Goal: Task Accomplishment & Management: Manage account settings

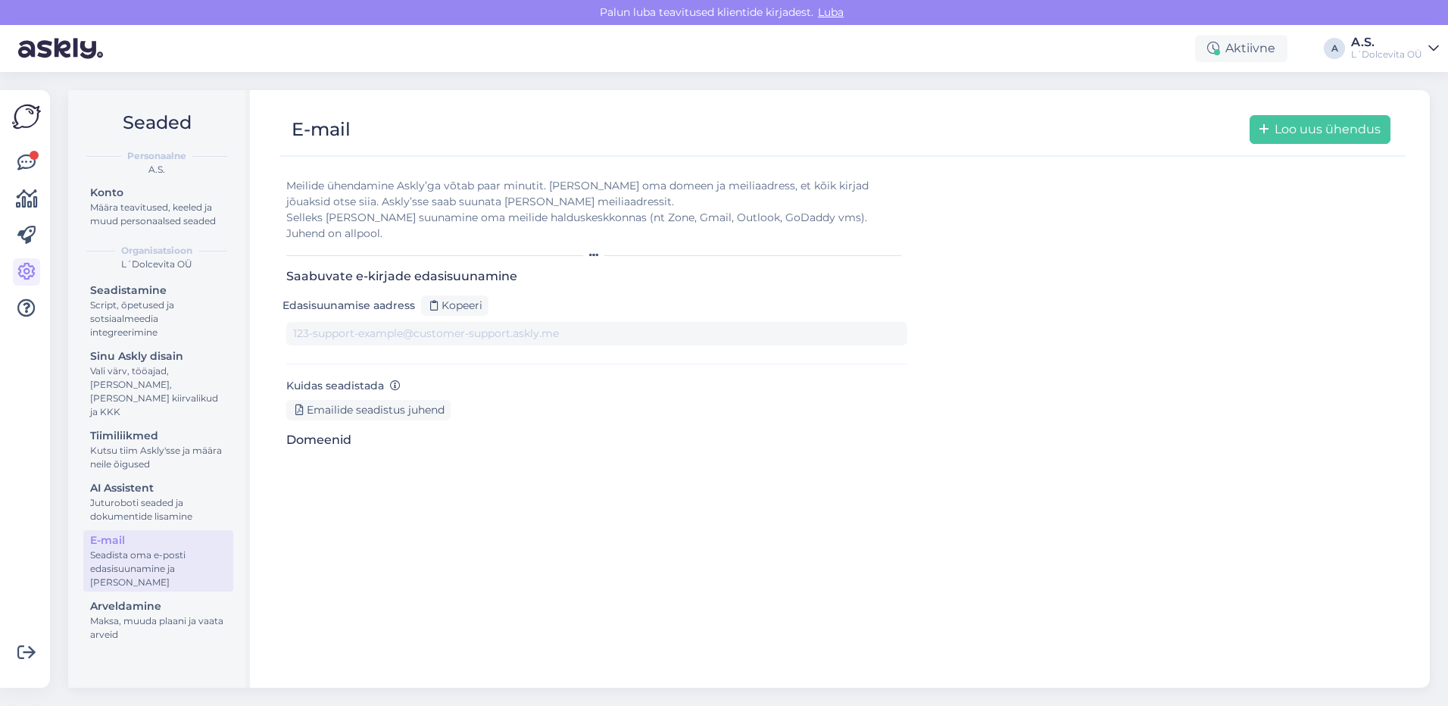
type input "[DOMAIN_NAME][EMAIL_ADDRESS][DOMAIN_NAME]"
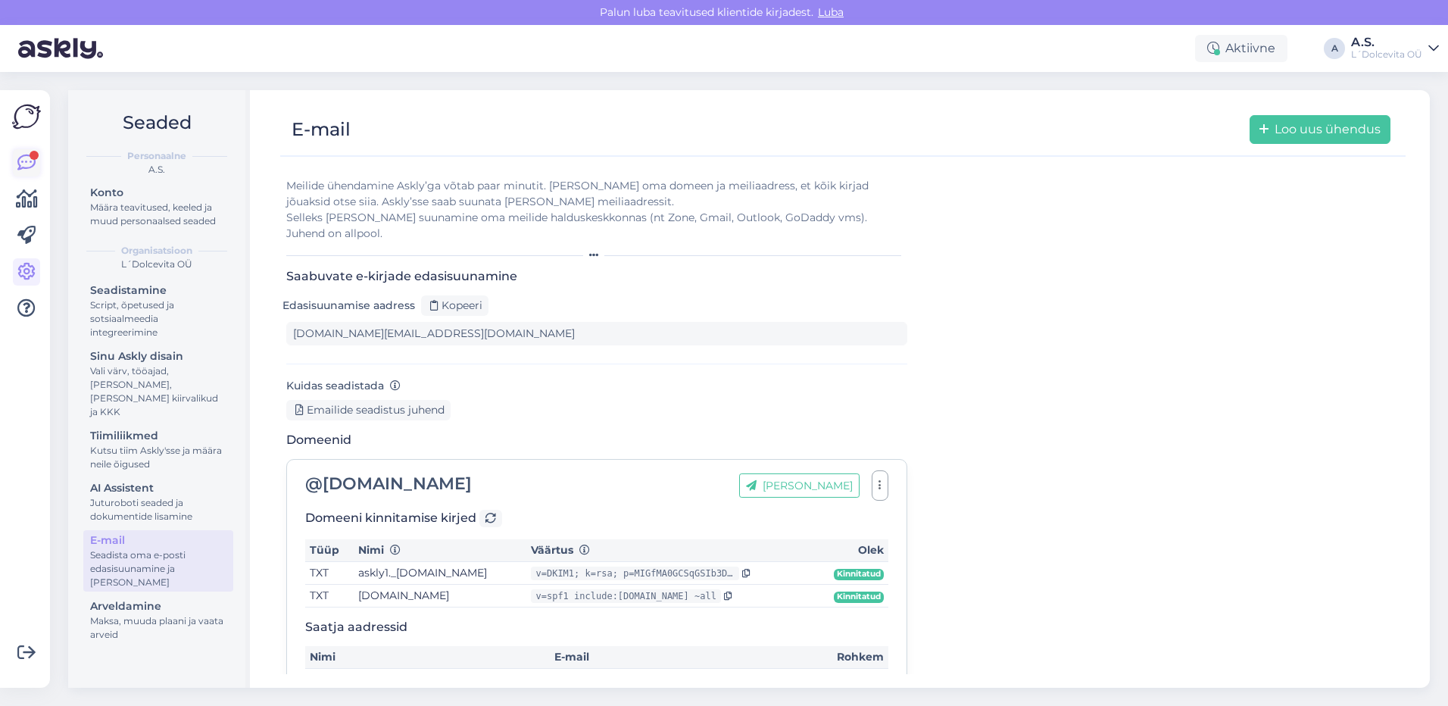
click at [27, 159] on icon at bounding box center [26, 163] width 18 height 18
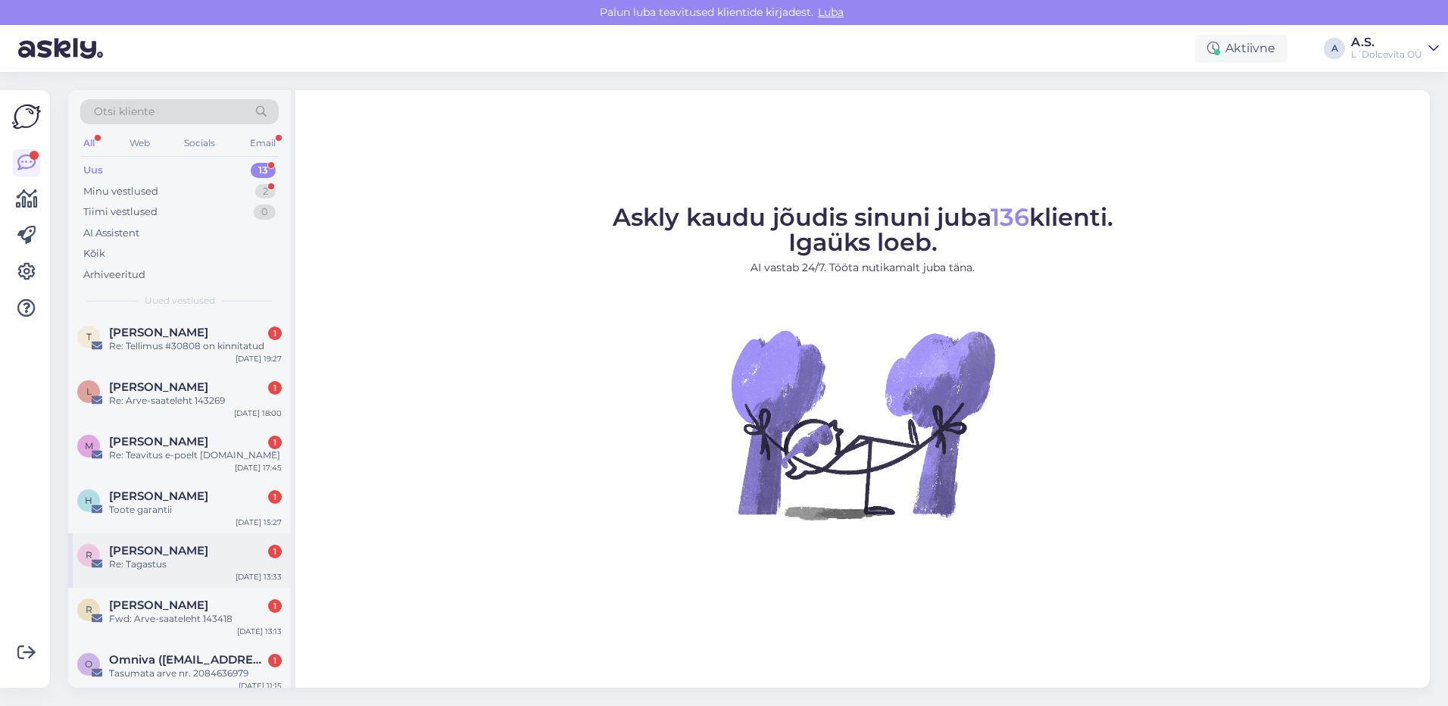
scroll to position [420, 0]
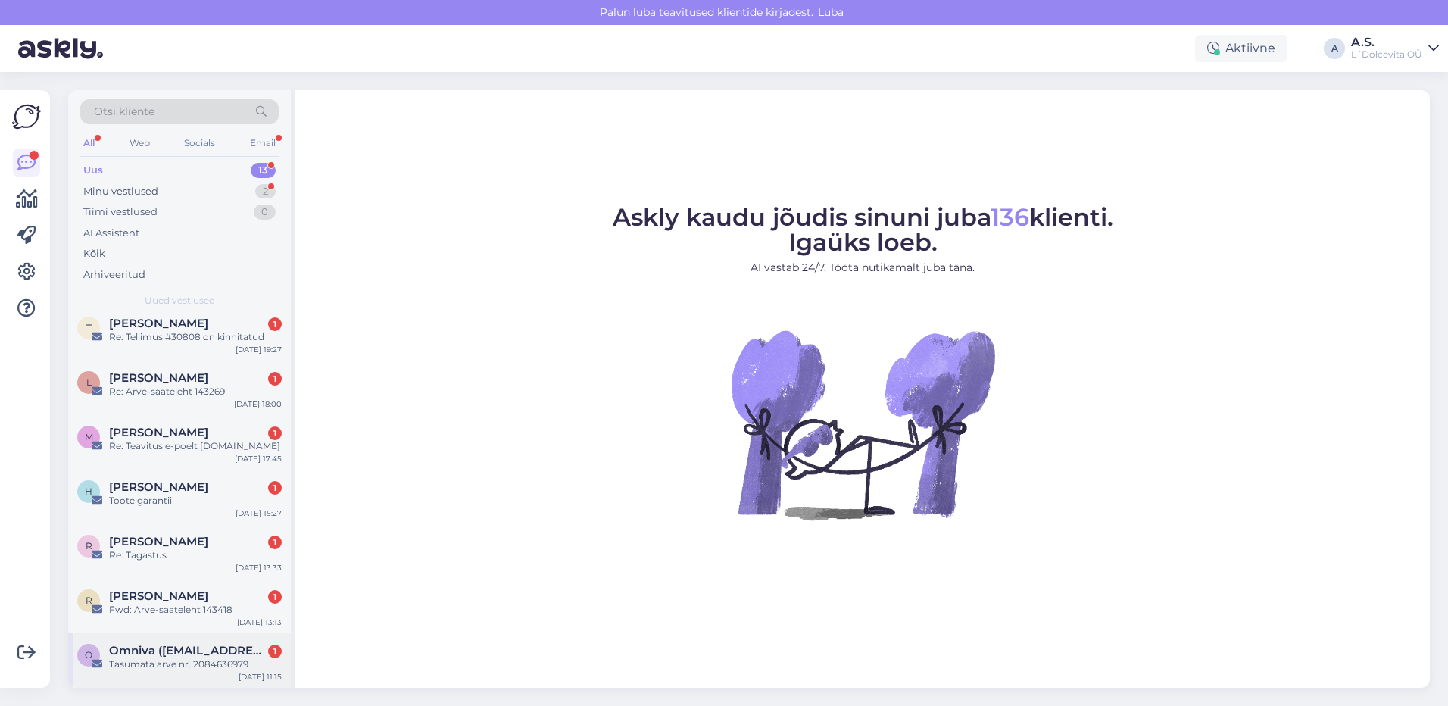
click at [152, 662] on div "Tasumata arve nr. 2084636979" at bounding box center [195, 665] width 173 height 14
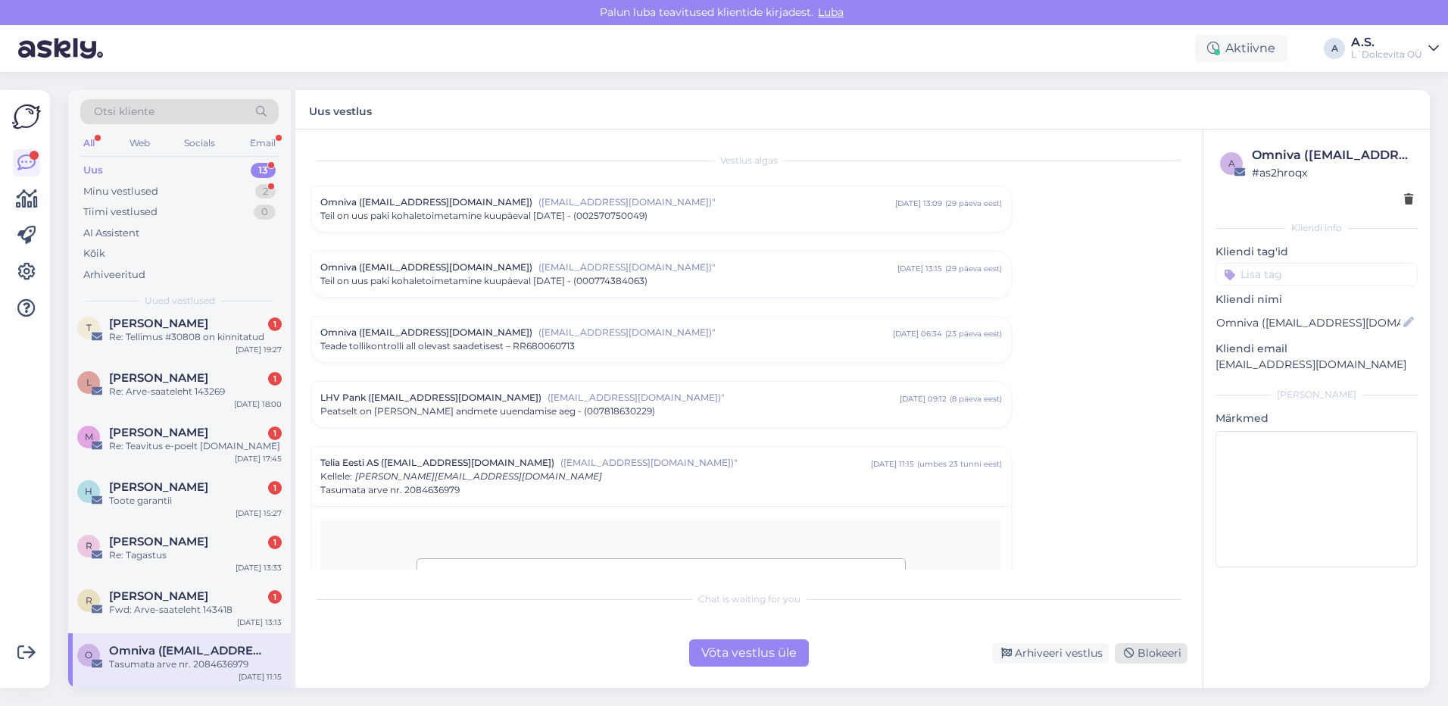
click at [1139, 656] on div "Blokeeri" at bounding box center [1151, 653] width 73 height 20
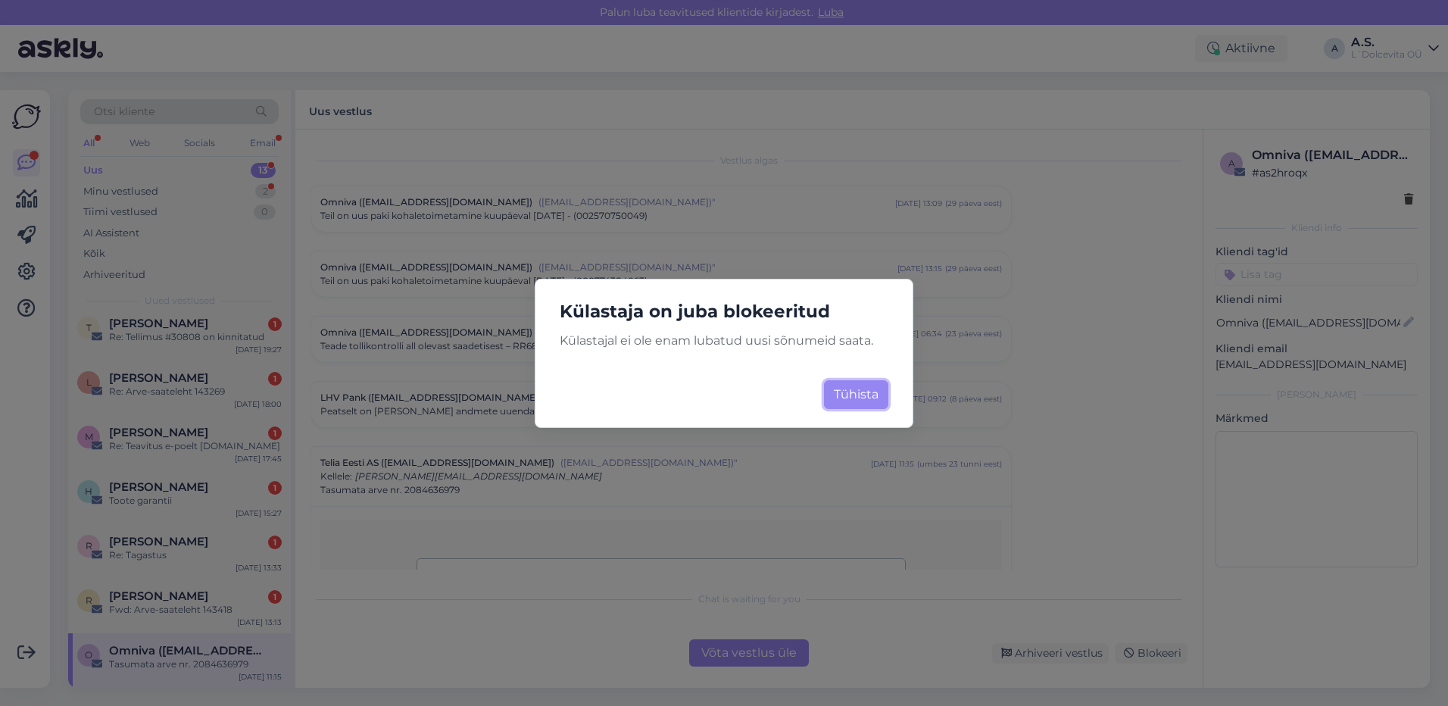
click at [857, 392] on button "Tühista" at bounding box center [856, 394] width 64 height 29
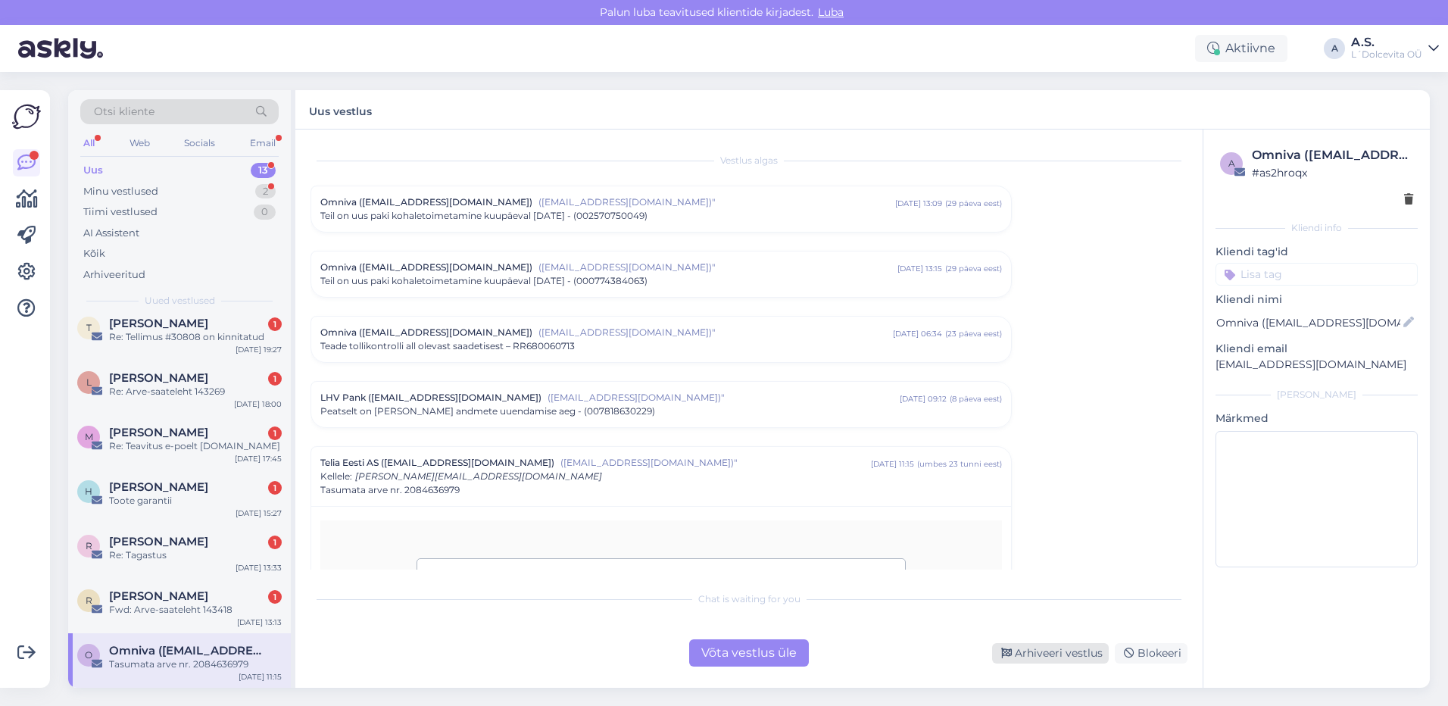
click at [1021, 647] on div "Arhiveeri vestlus" at bounding box center [1050, 653] width 117 height 20
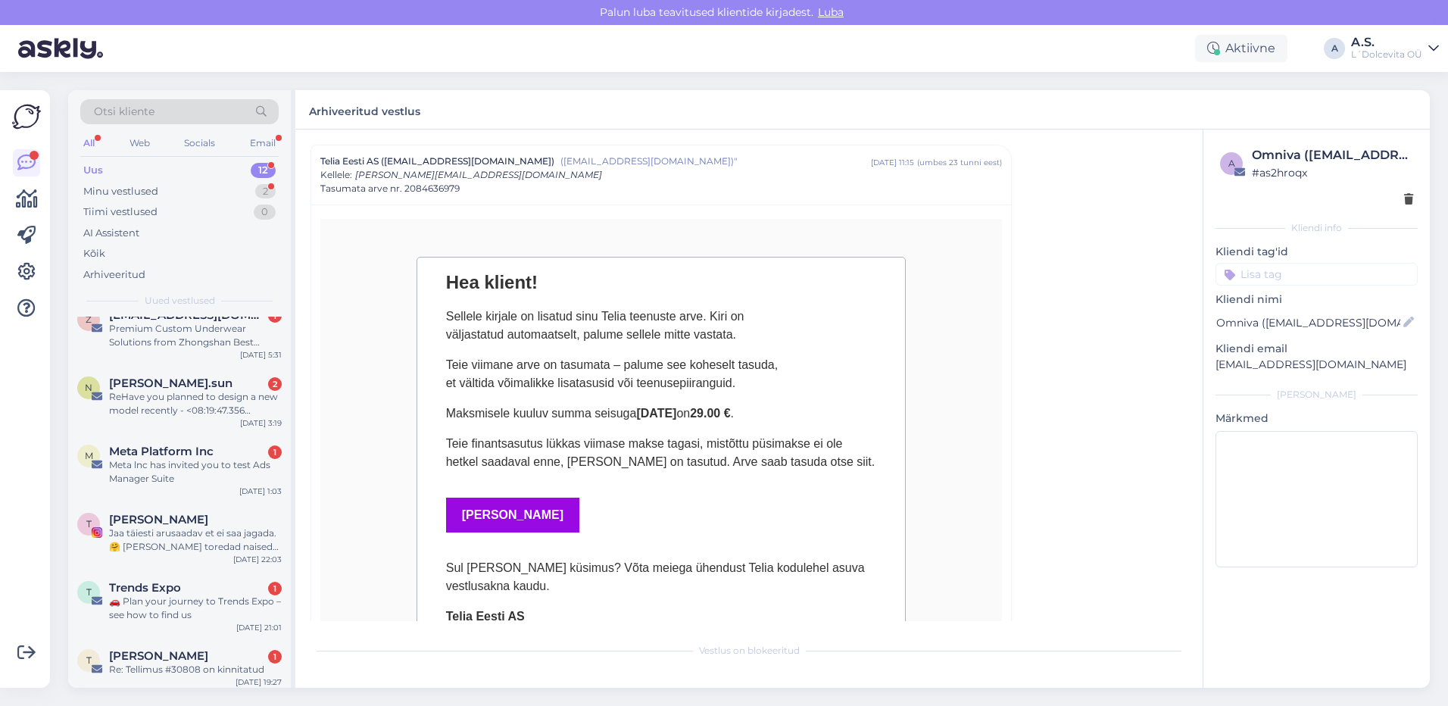
scroll to position [365, 0]
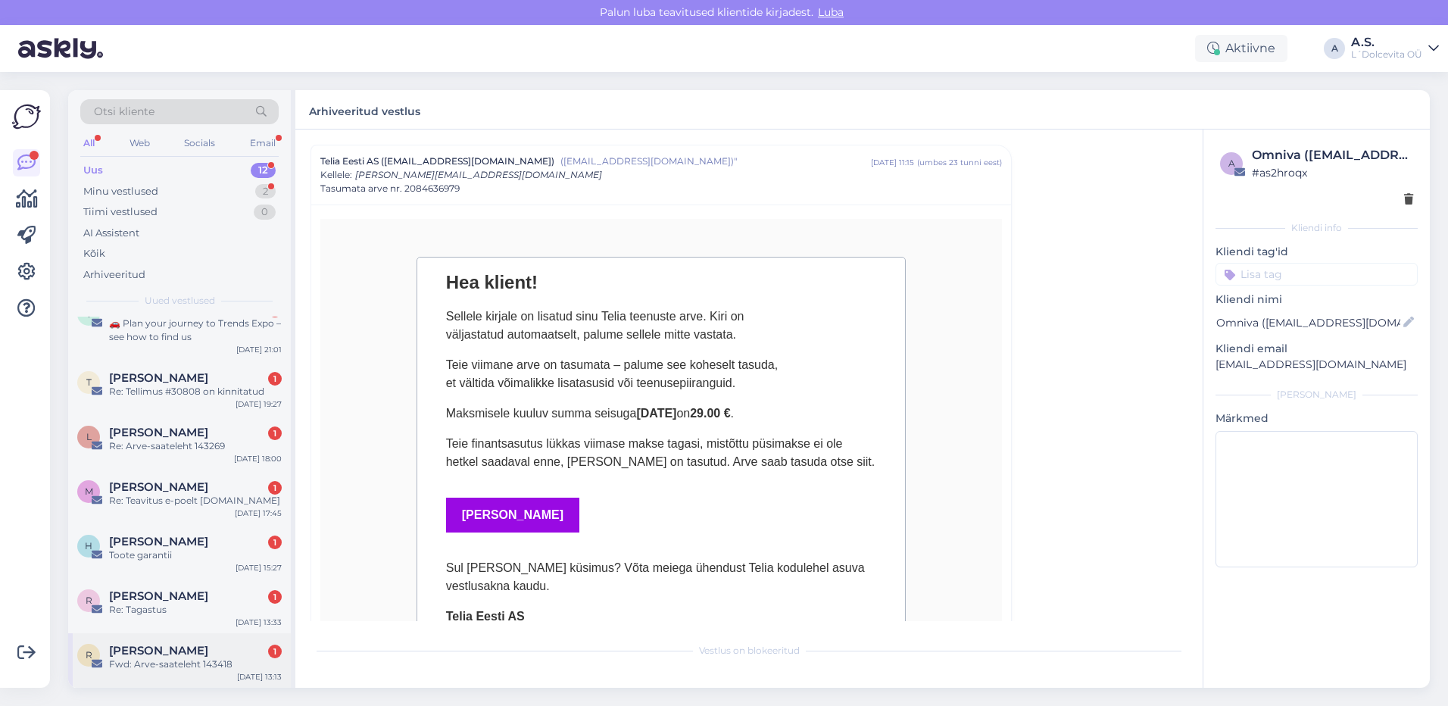
click at [205, 654] on div "[PERSON_NAME] 1" at bounding box center [195, 651] width 173 height 14
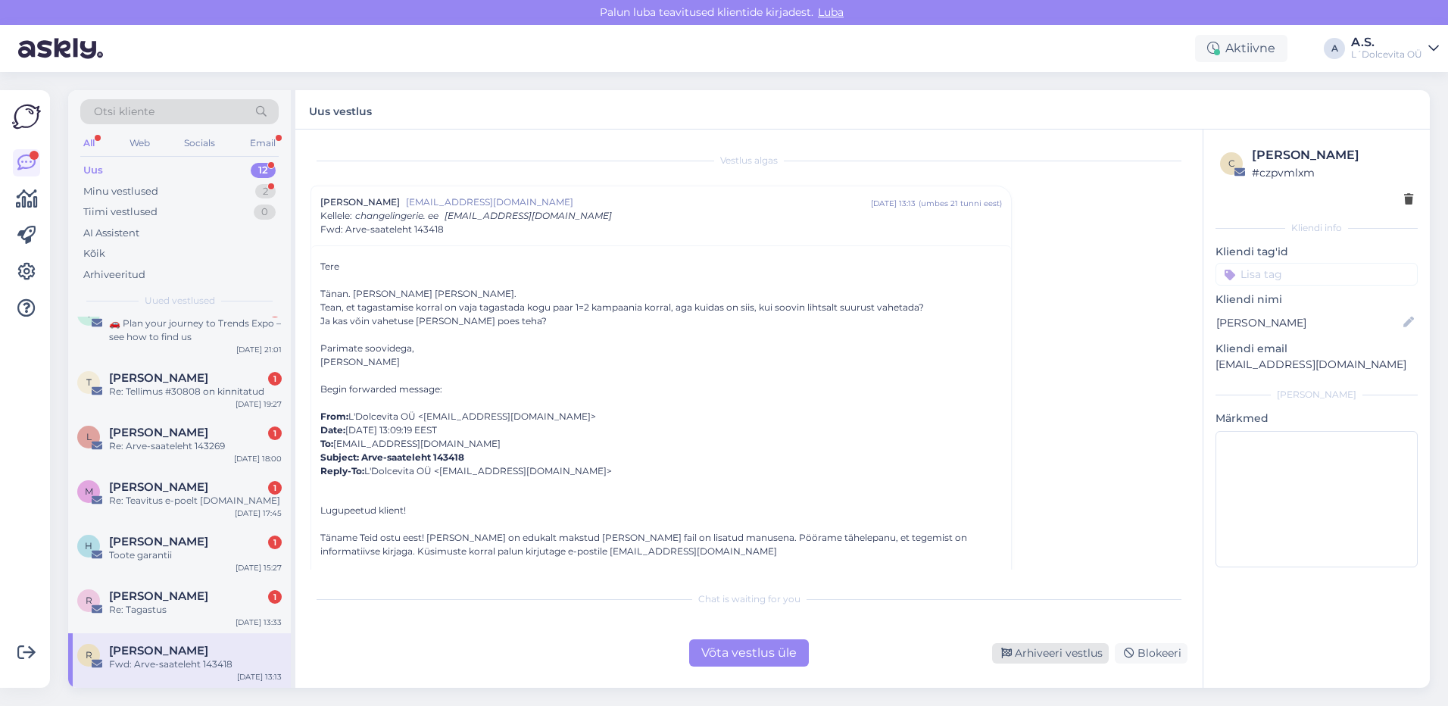
click at [1085, 650] on div "Arhiveeri vestlus" at bounding box center [1050, 653] width 117 height 20
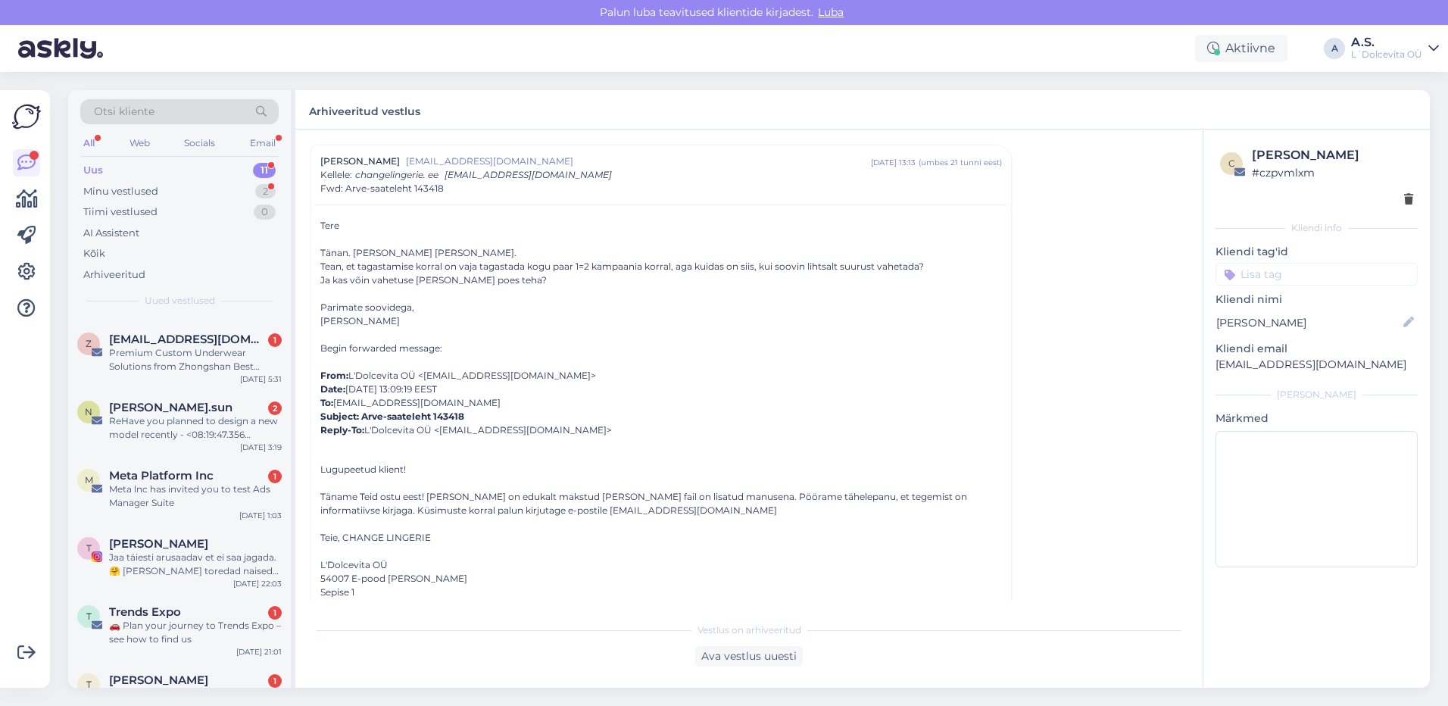
scroll to position [311, 0]
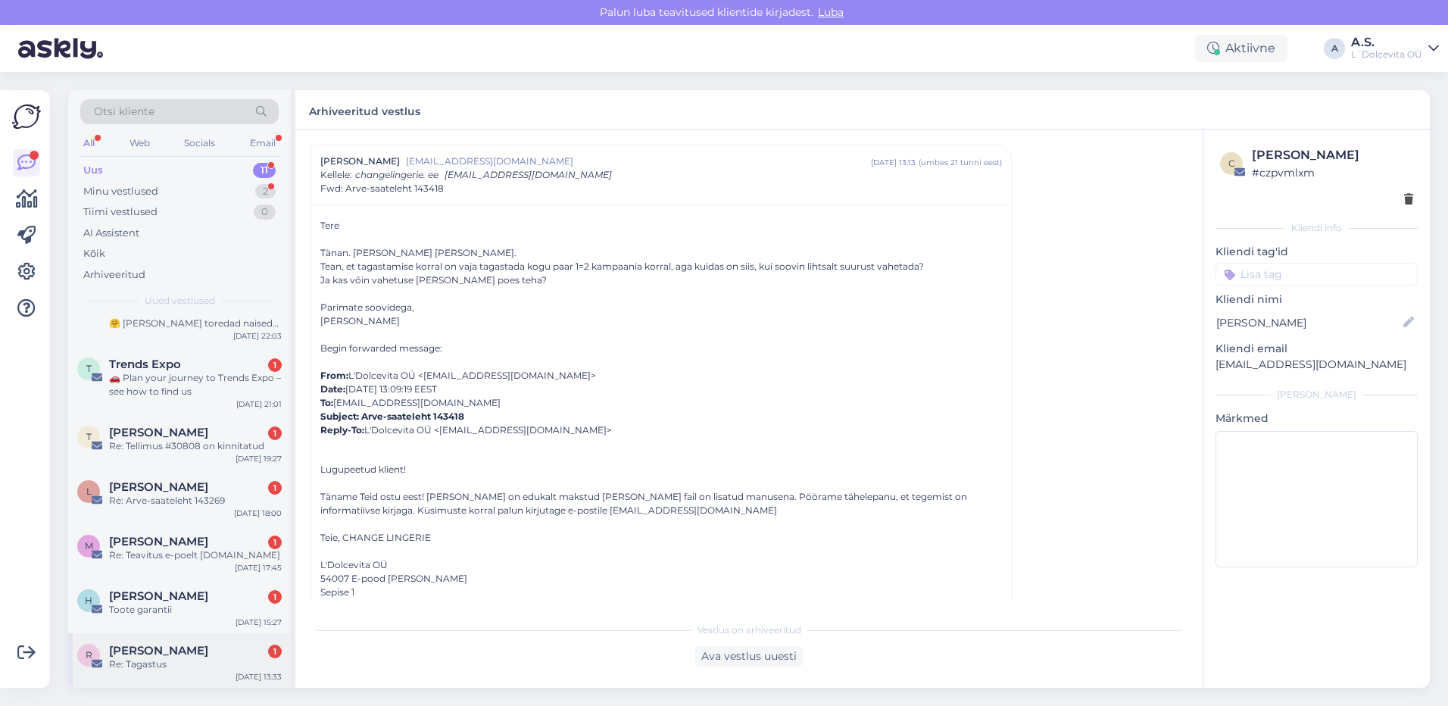
click at [224, 662] on div "Re: Tagastus" at bounding box center [195, 665] width 173 height 14
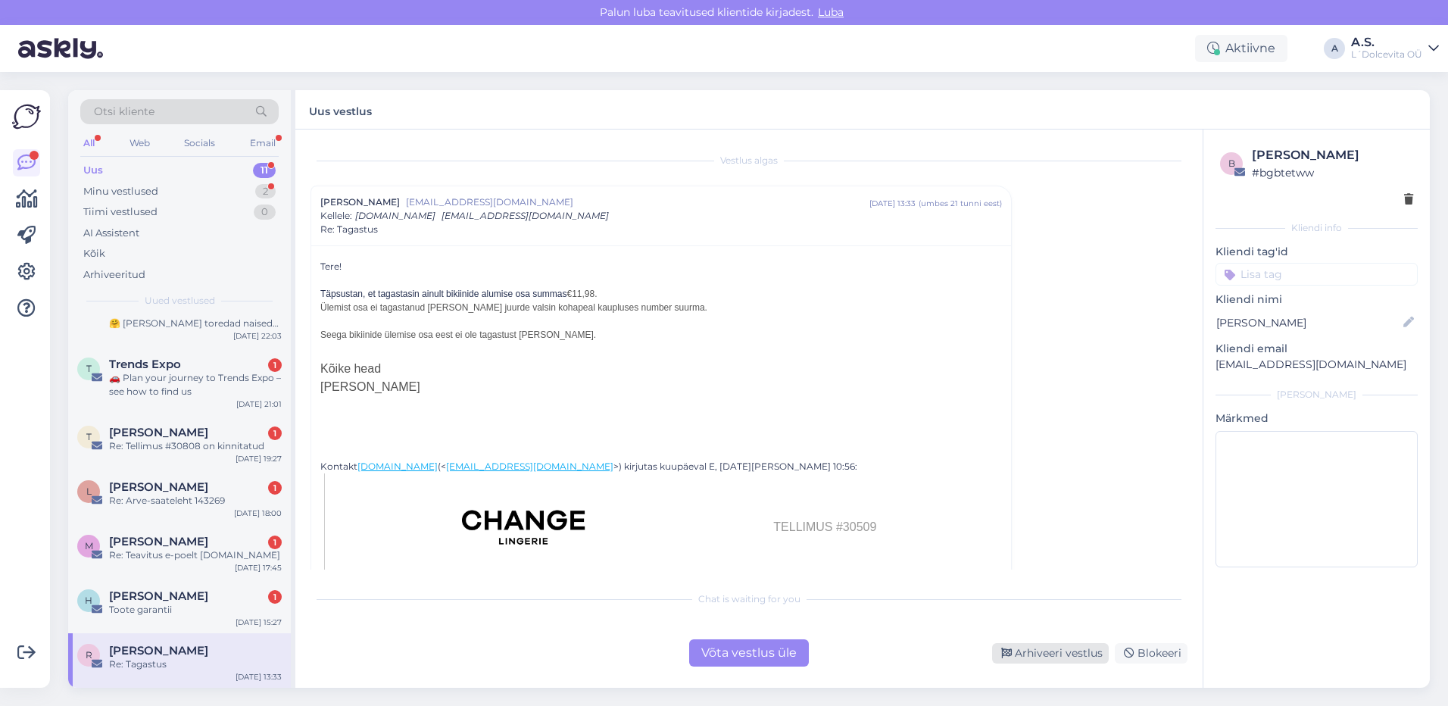
click at [1088, 655] on div "Arhiveeri vestlus" at bounding box center [1050, 653] width 117 height 20
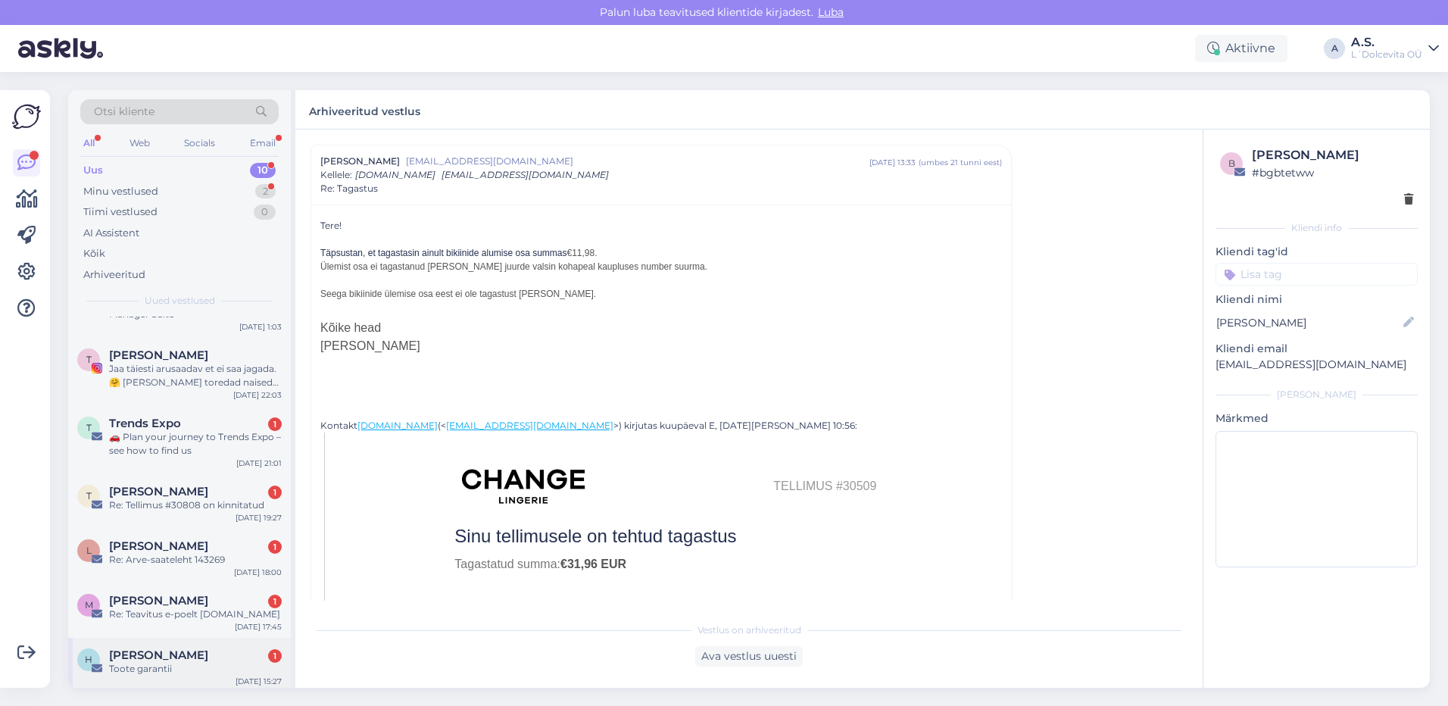
scroll to position [256, 0]
click at [189, 675] on div "H [PERSON_NAME] 1 Toote garantii [DATE] 15:27" at bounding box center [179, 660] width 223 height 55
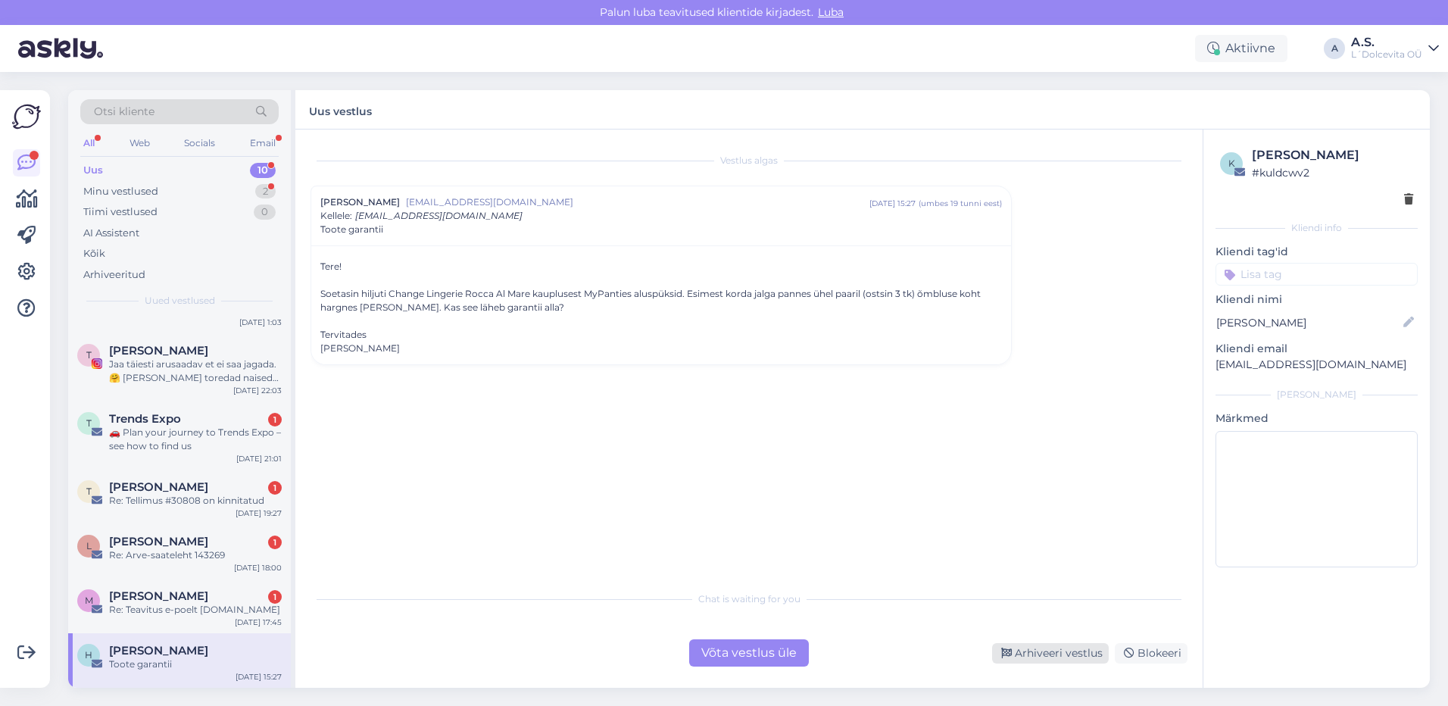
click at [1064, 650] on div "Arhiveeri vestlus" at bounding box center [1050, 653] width 117 height 20
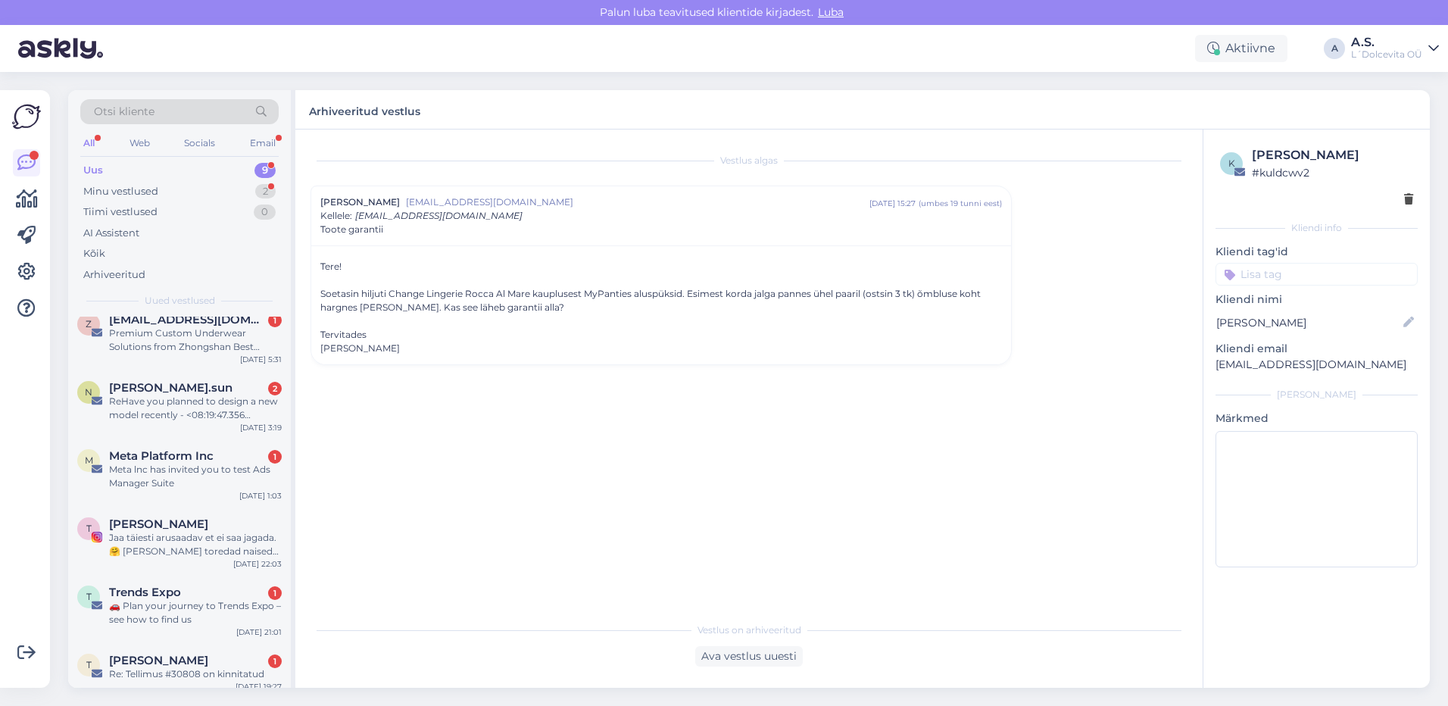
scroll to position [201, 0]
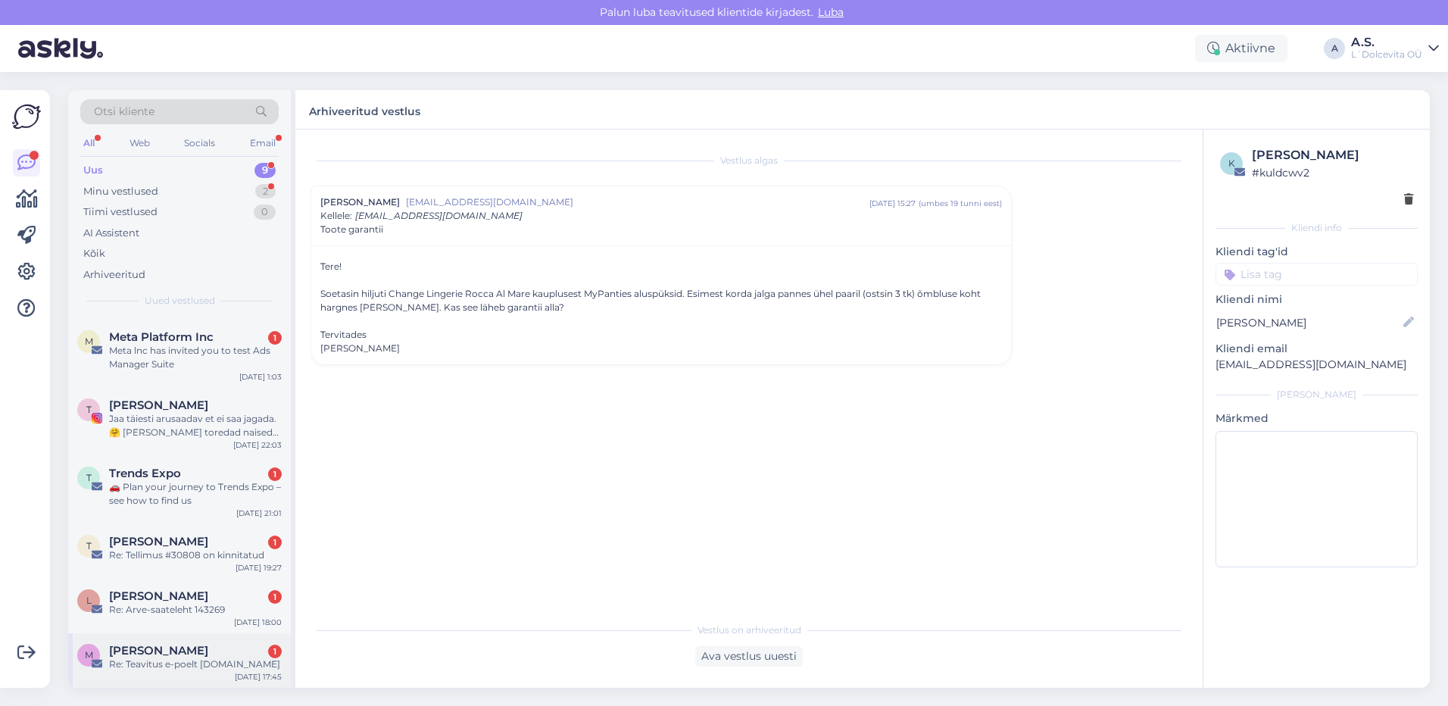
click at [215, 660] on div "Re: Teavitus e-poelt [DOMAIN_NAME]" at bounding box center [195, 665] width 173 height 14
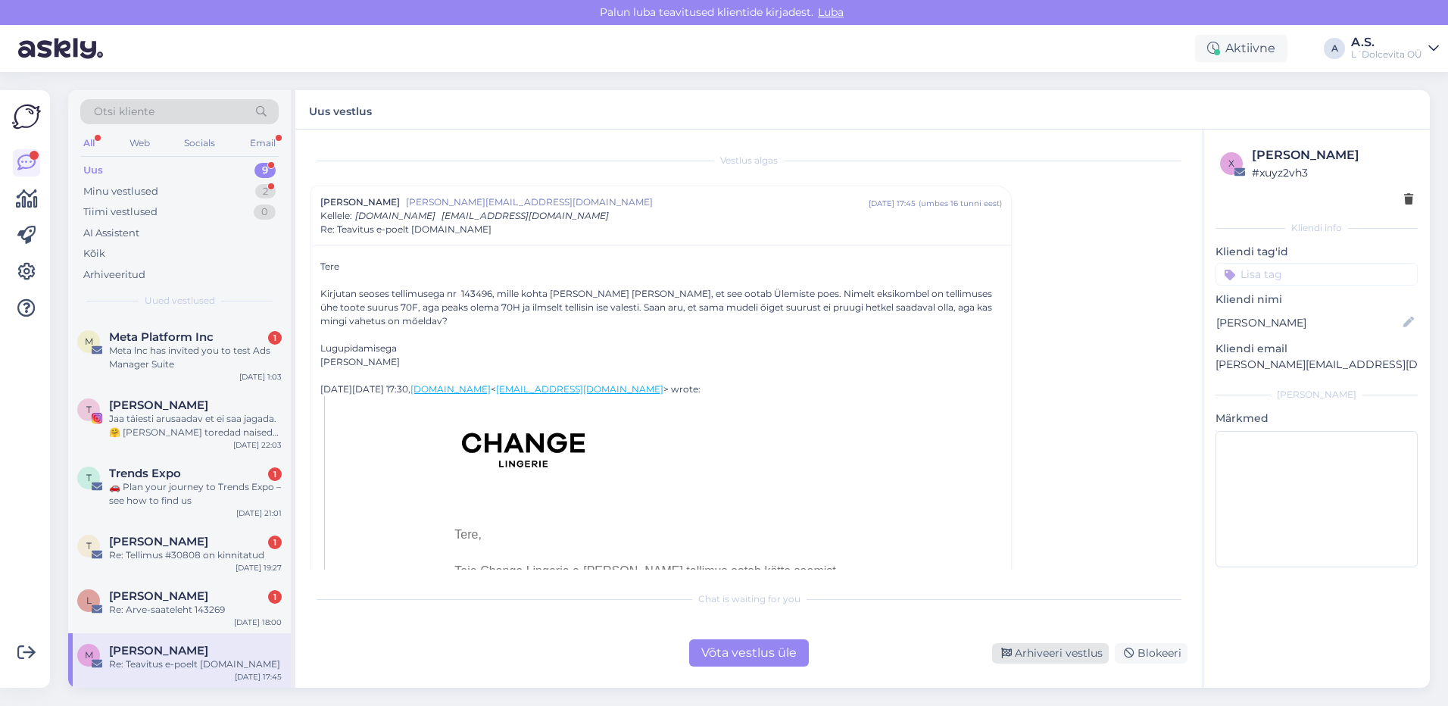
click at [1036, 658] on div "Arhiveeri vestlus" at bounding box center [1050, 653] width 117 height 20
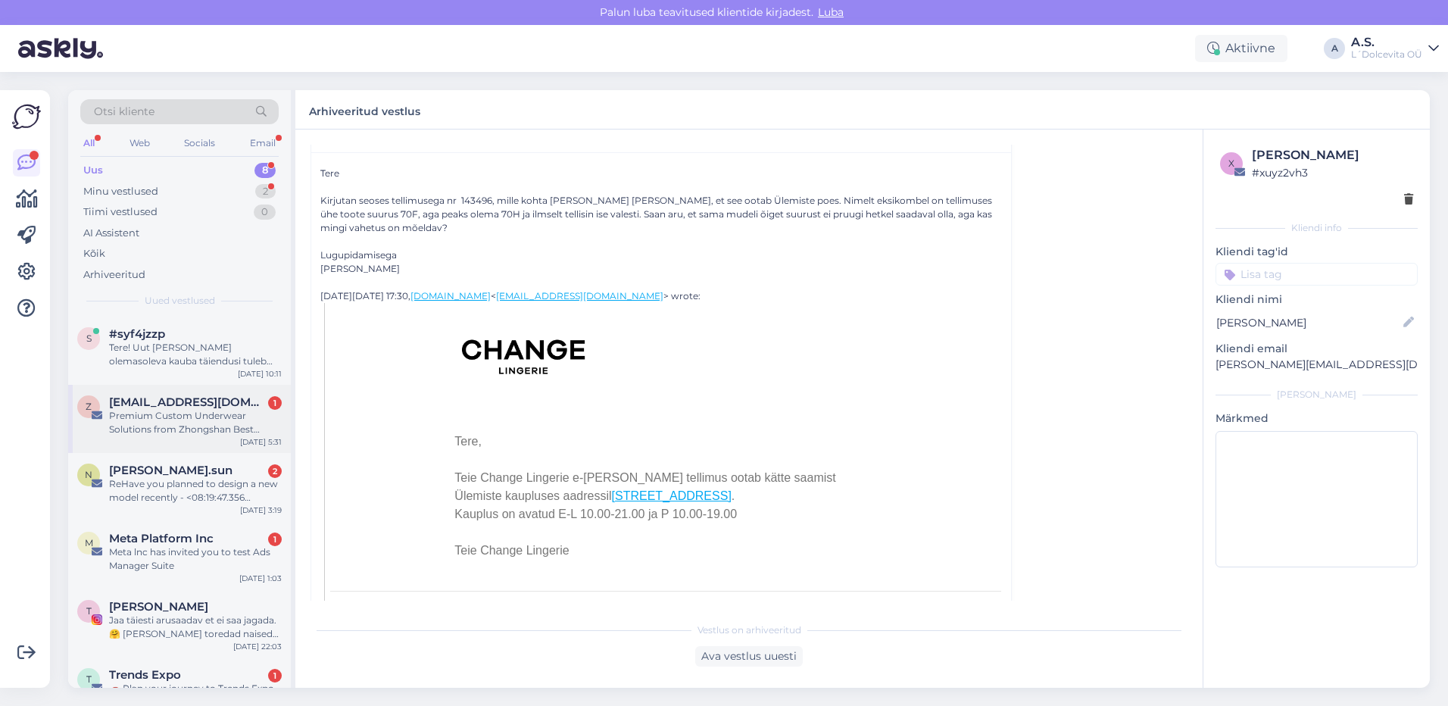
scroll to position [117, 0]
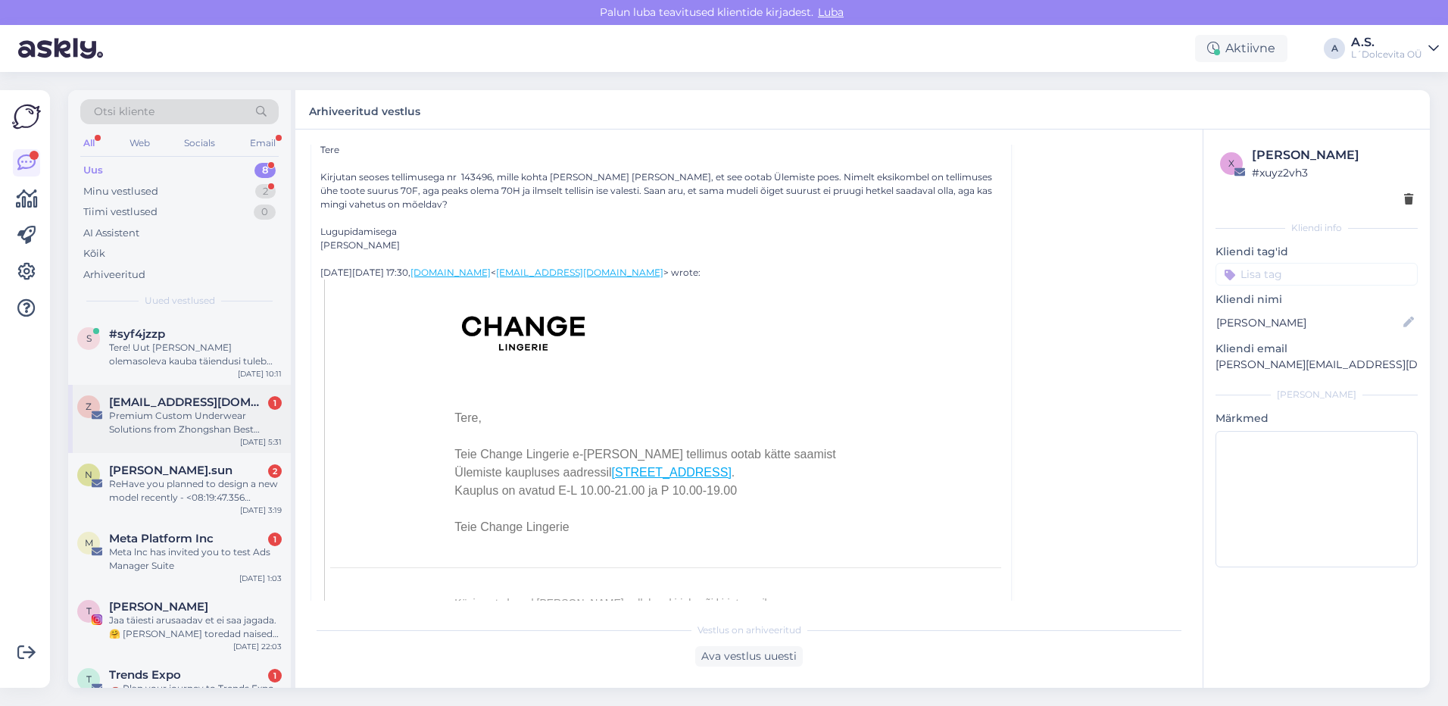
click at [196, 442] on div "z [EMAIL_ADDRESS][DOMAIN_NAME] 1 Premium Custom Underwear Solutions from Zhongs…" at bounding box center [179, 419] width 223 height 68
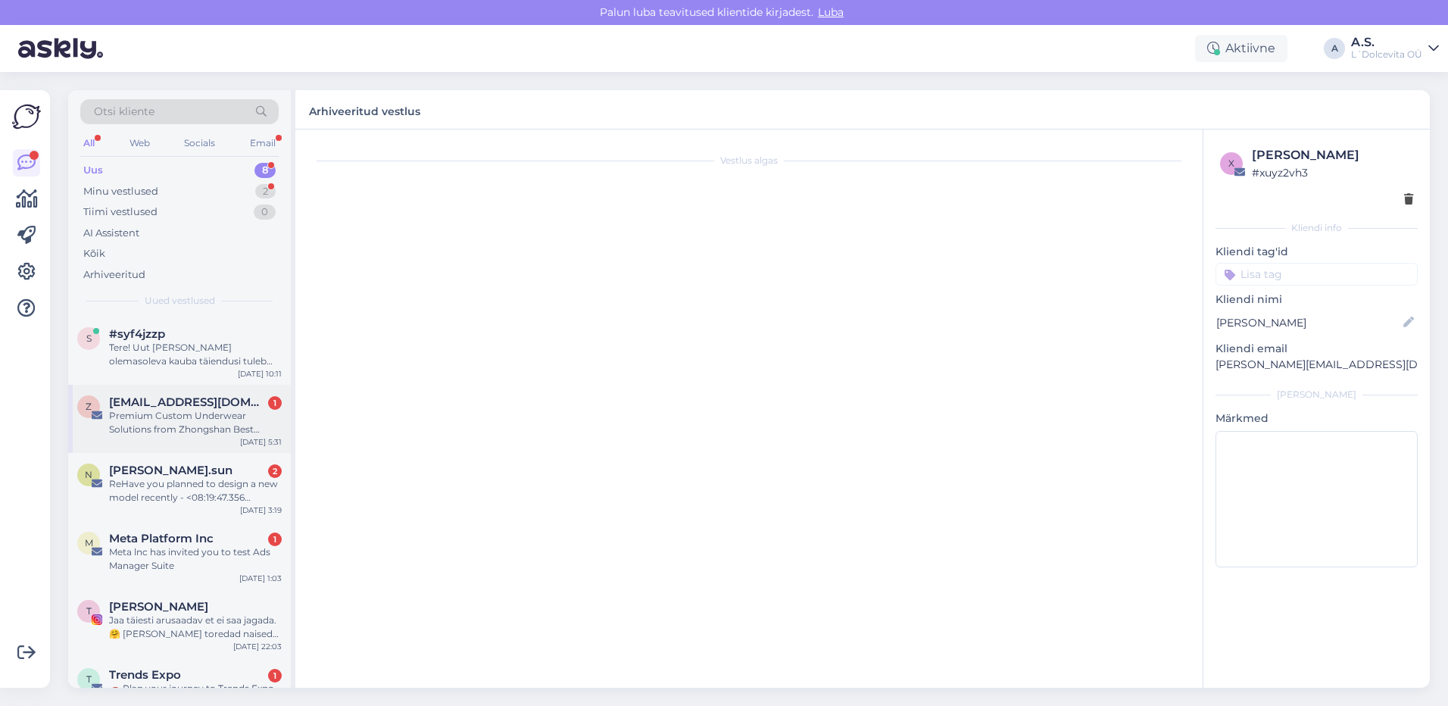
scroll to position [0, 0]
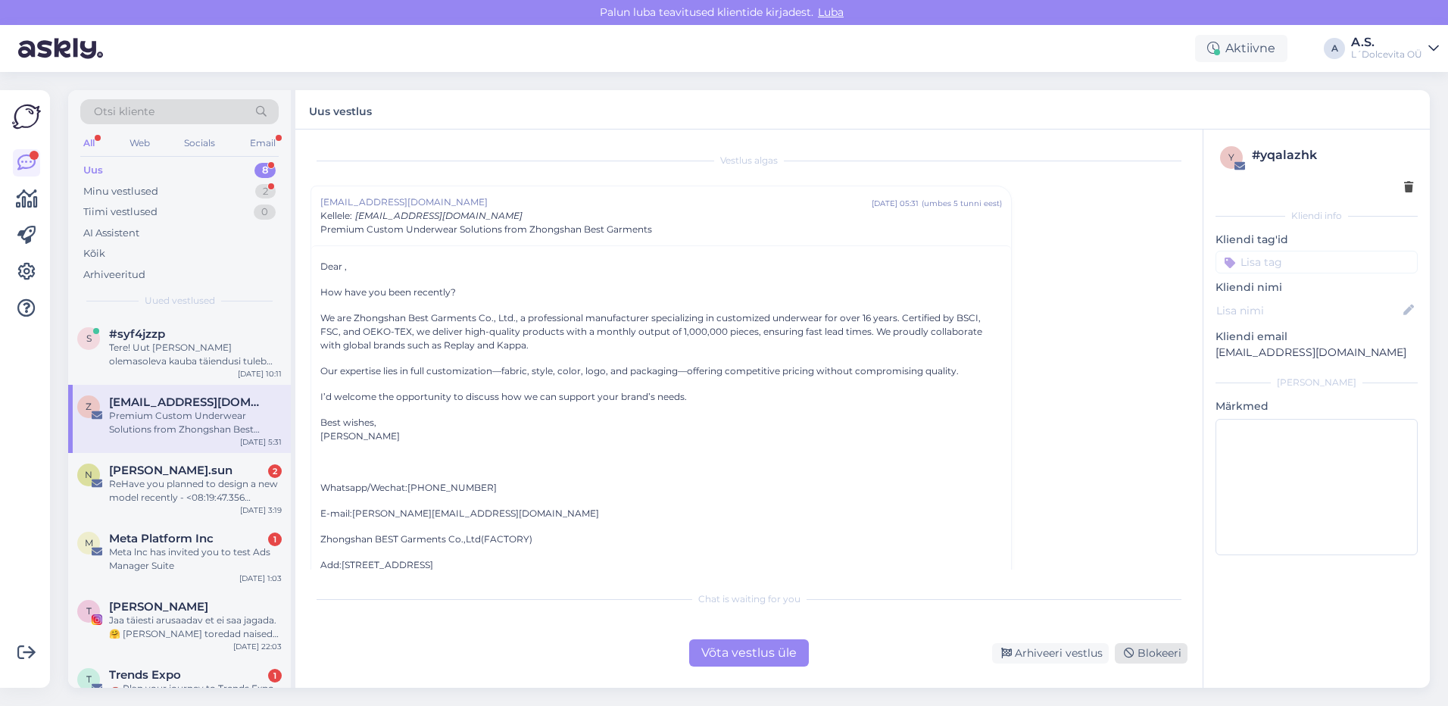
click at [1135, 648] on icon at bounding box center [1129, 653] width 11 height 11
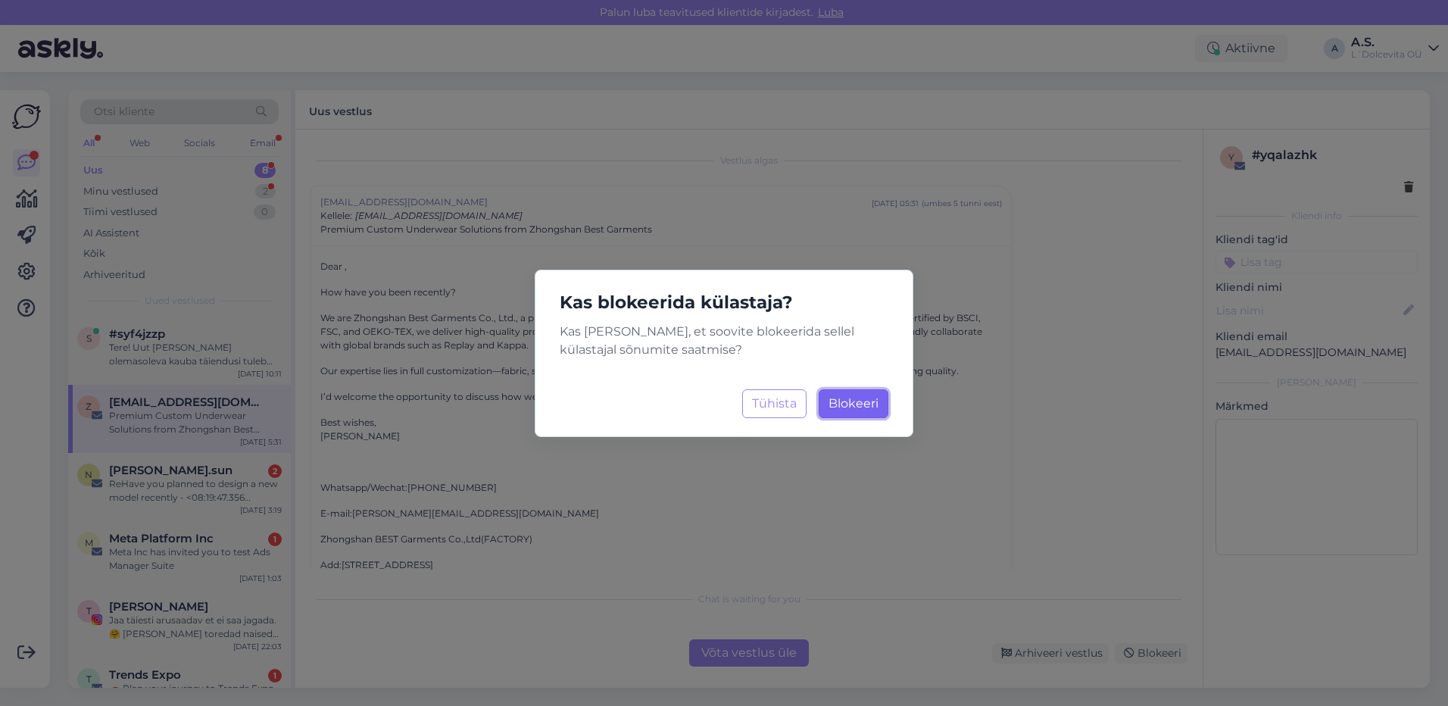
click at [846, 405] on span "Blokeeri" at bounding box center [854, 403] width 50 height 14
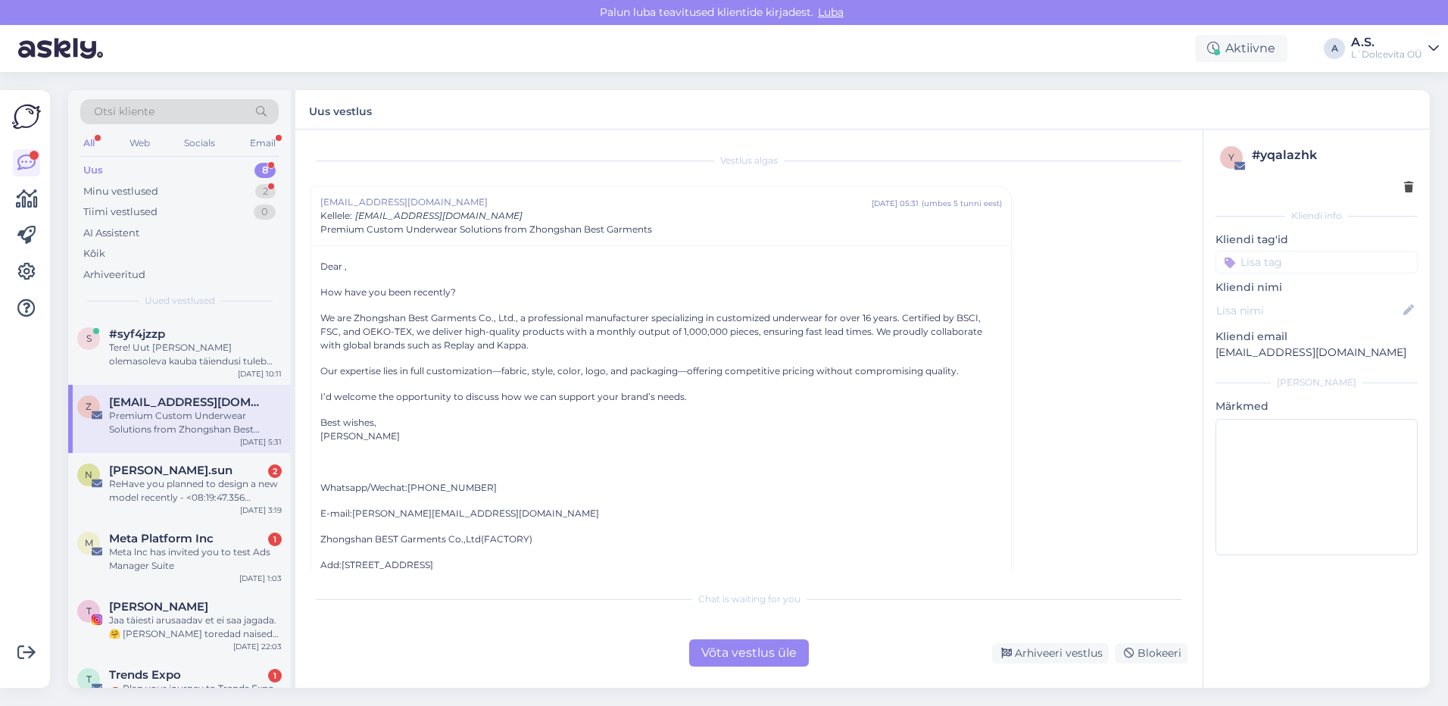
scroll to position [41, 0]
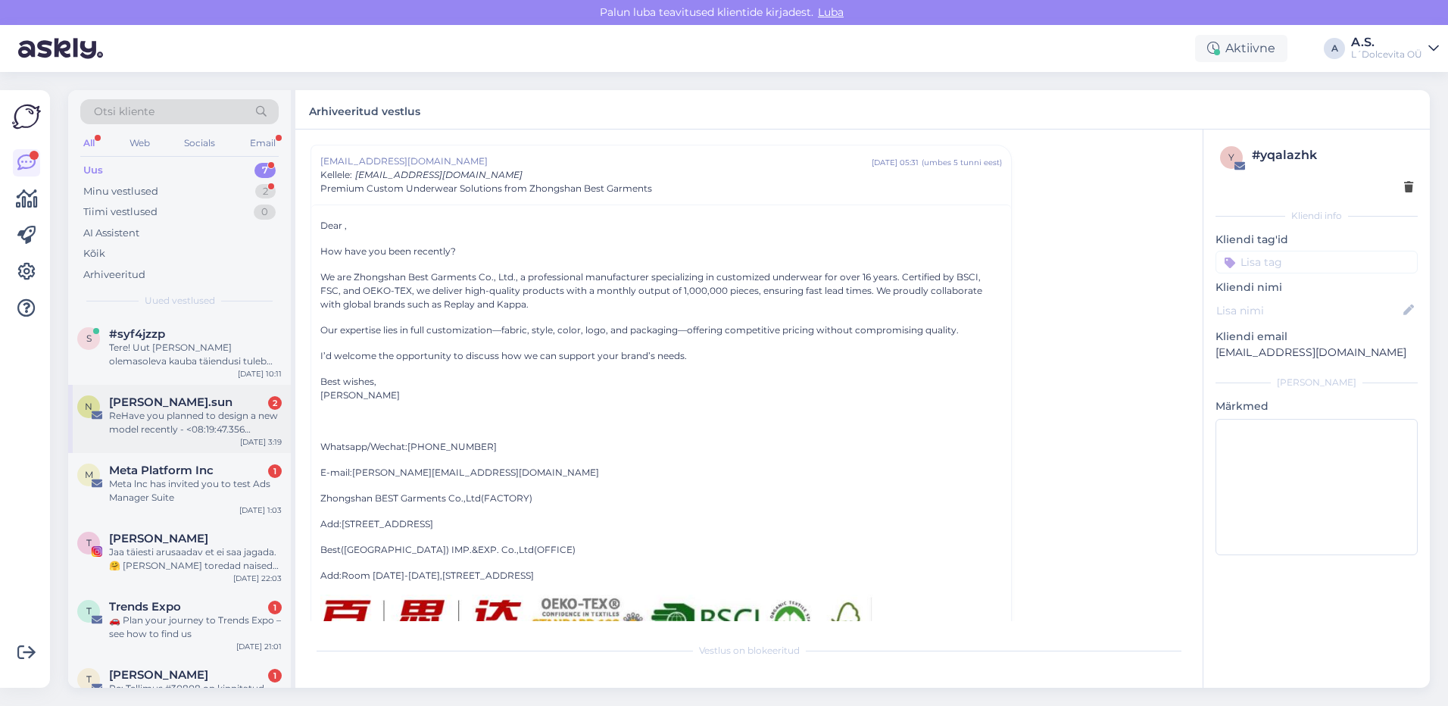
click at [235, 445] on div "N [PERSON_NAME].sun 2 ReHave you planned to design a new model recently - <08:1…" at bounding box center [179, 419] width 223 height 68
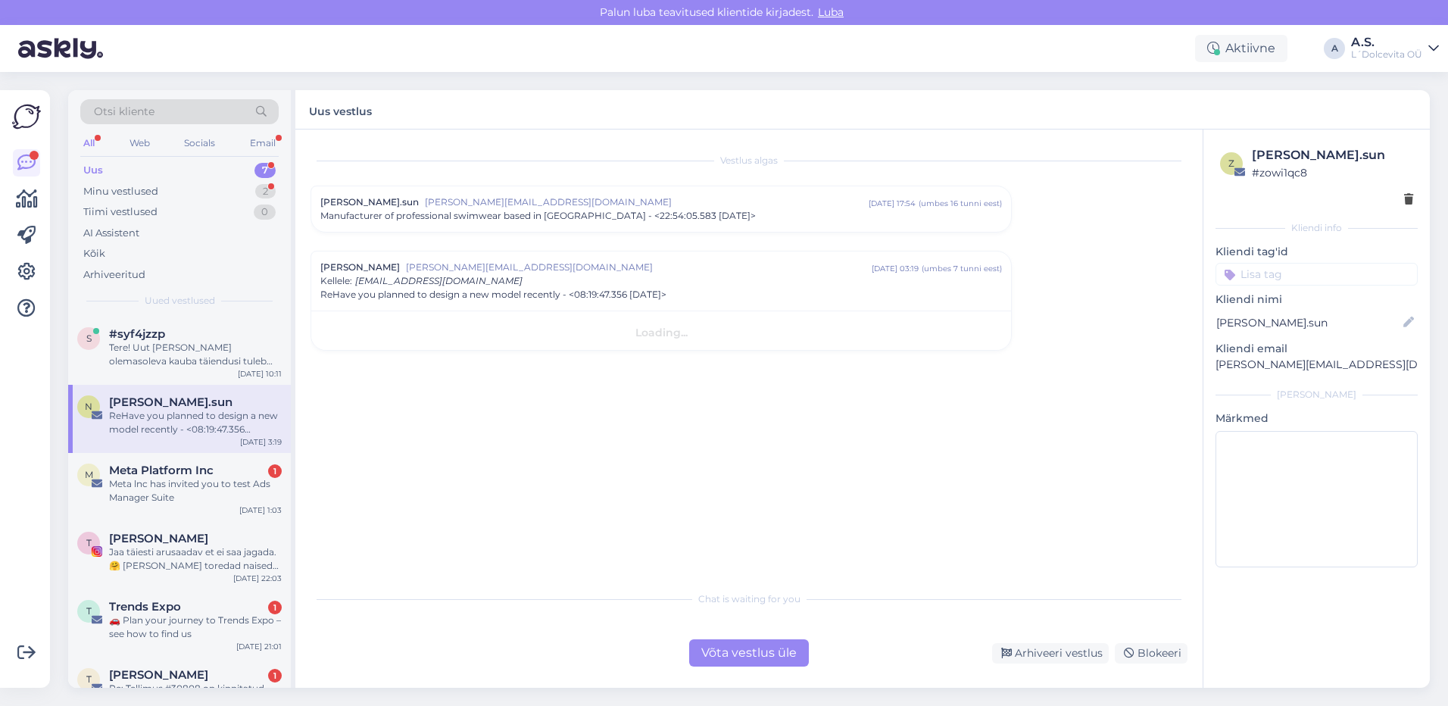
scroll to position [0, 0]
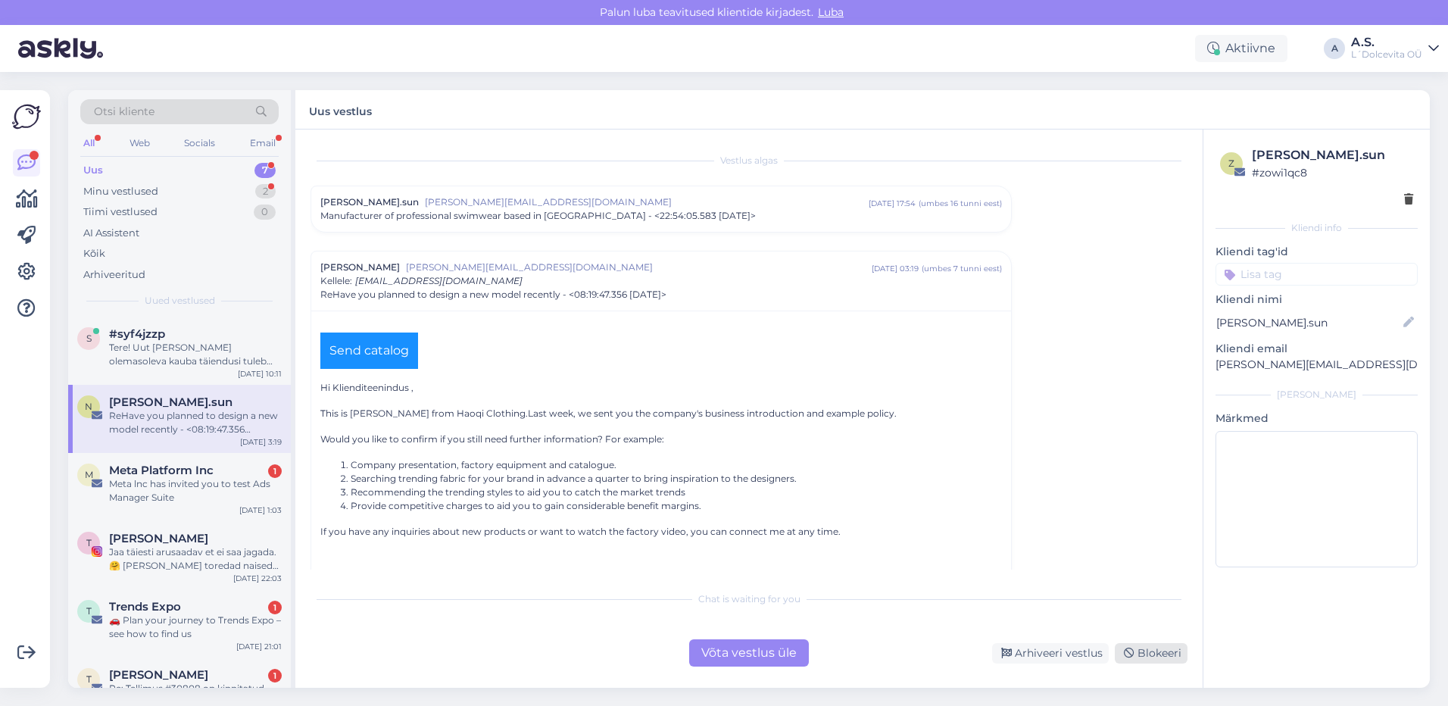
click at [1141, 654] on div "Blokeeri" at bounding box center [1151, 653] width 73 height 20
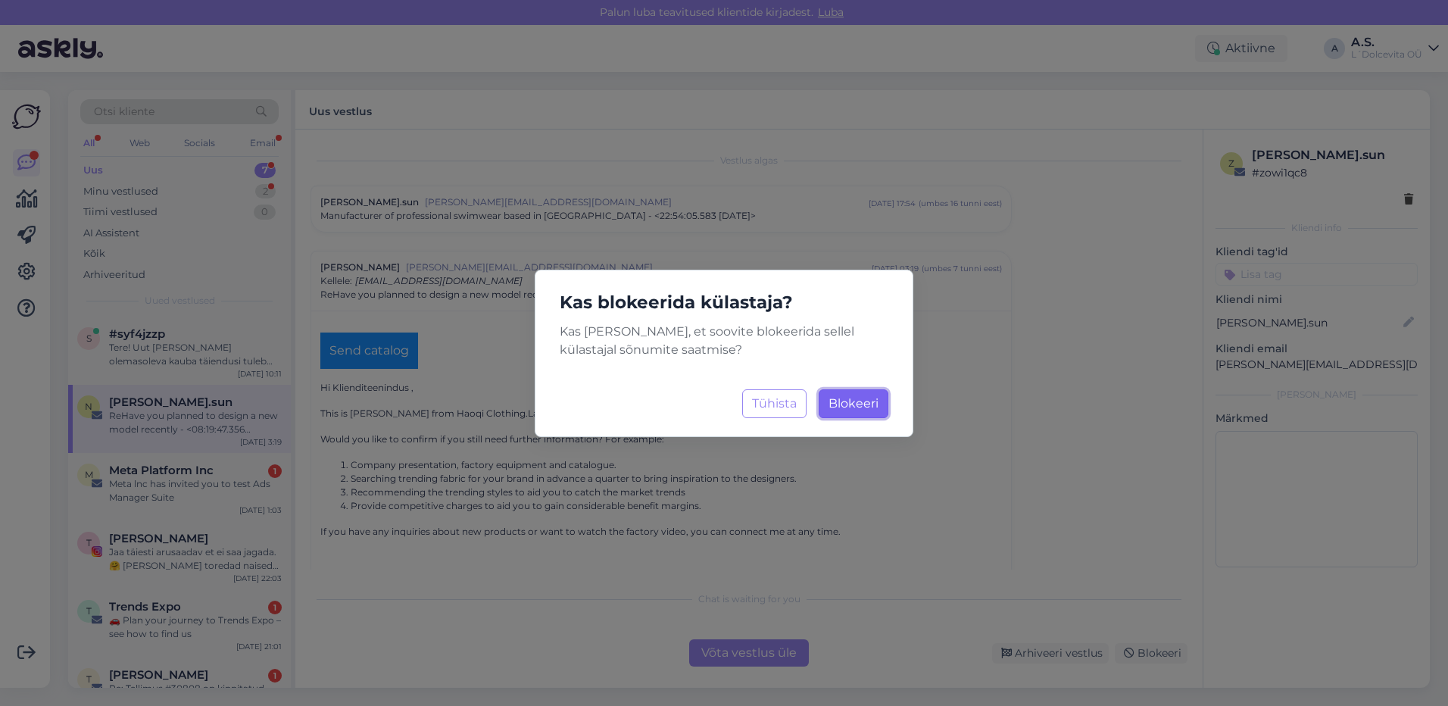
click at [845, 404] on span "Blokeeri" at bounding box center [854, 403] width 50 height 14
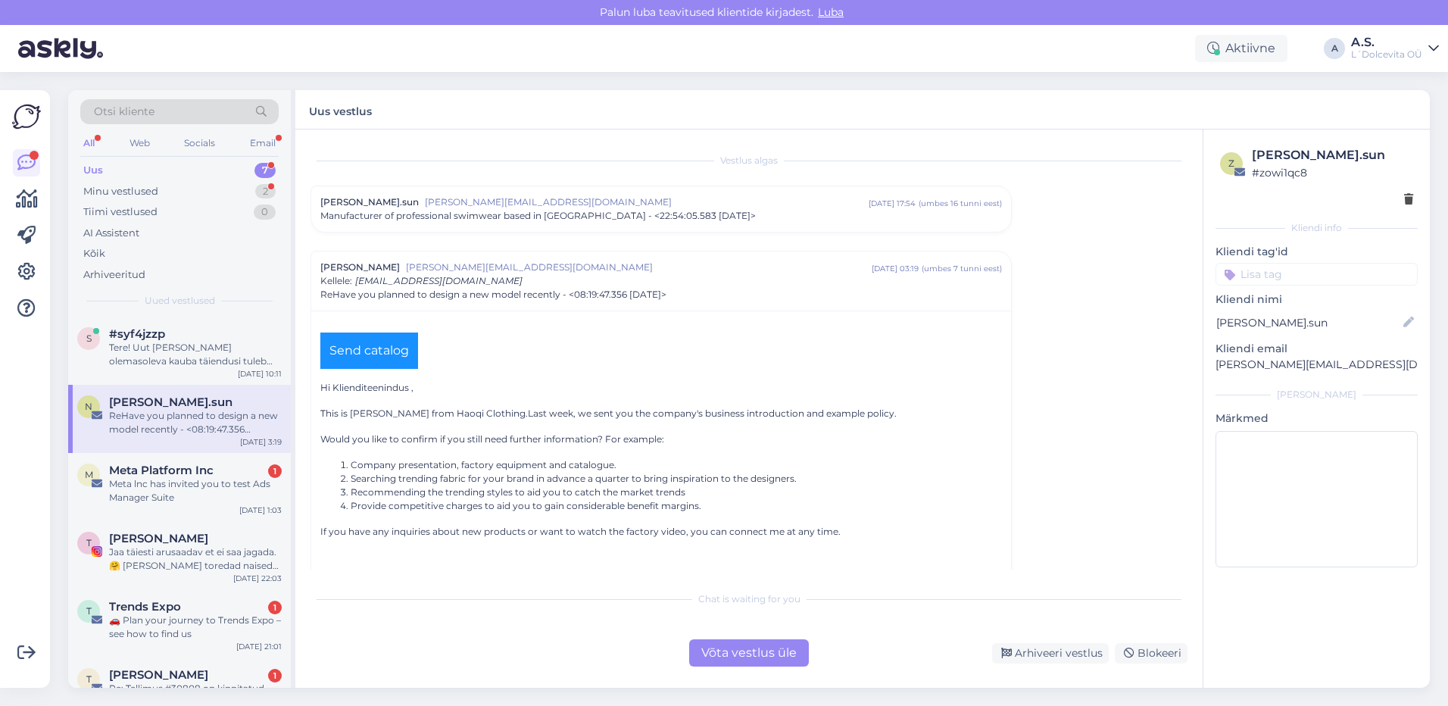
scroll to position [106, 0]
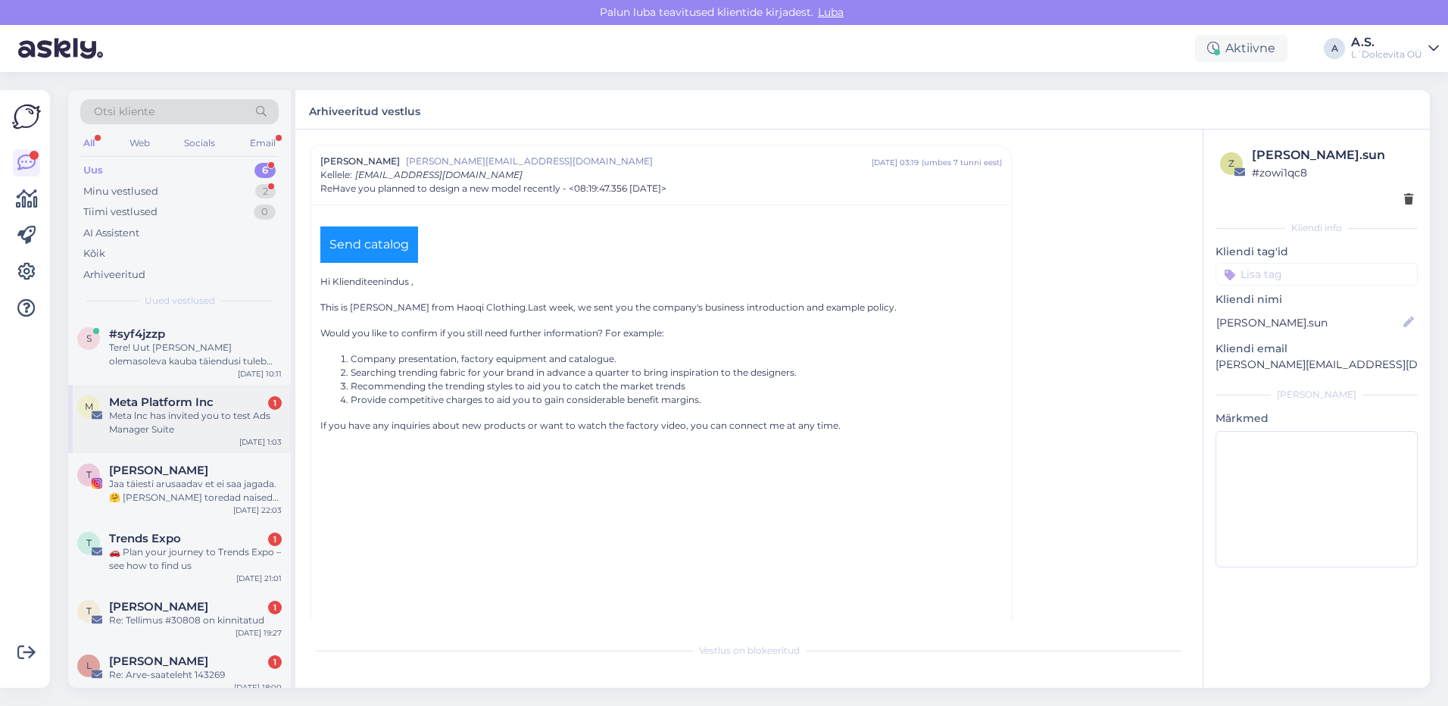
click at [251, 433] on div "Meta lnc has invited you to test Ads Manager Suite" at bounding box center [195, 422] width 173 height 27
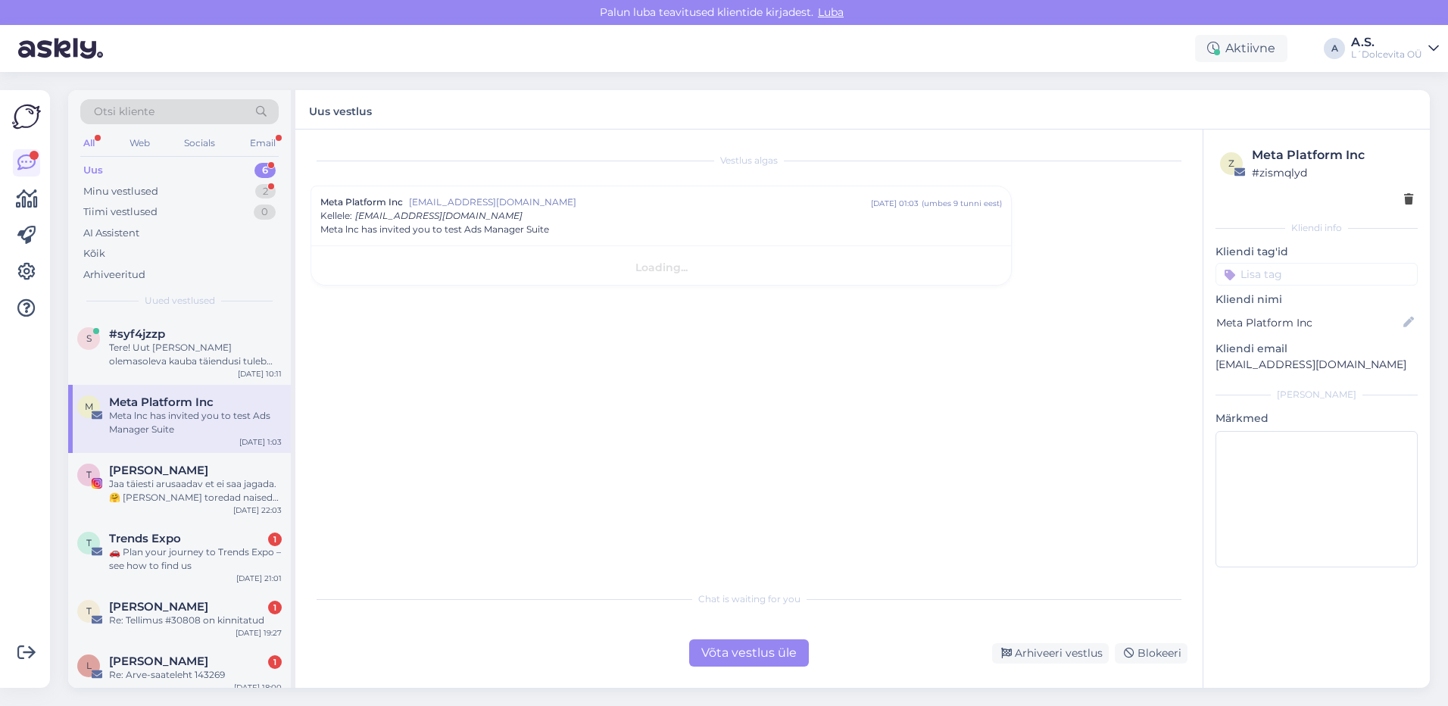
scroll to position [0, 0]
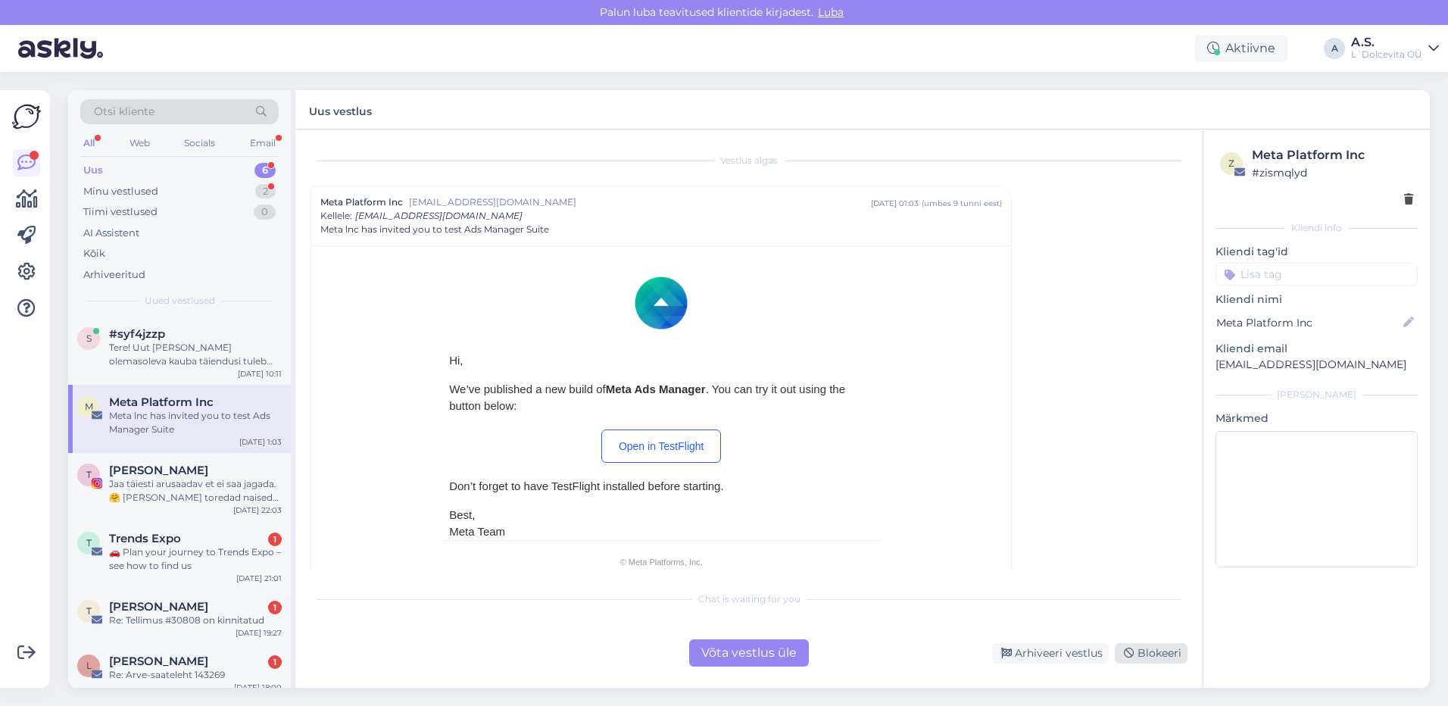
click at [1143, 655] on div "Blokeeri" at bounding box center [1151, 653] width 73 height 20
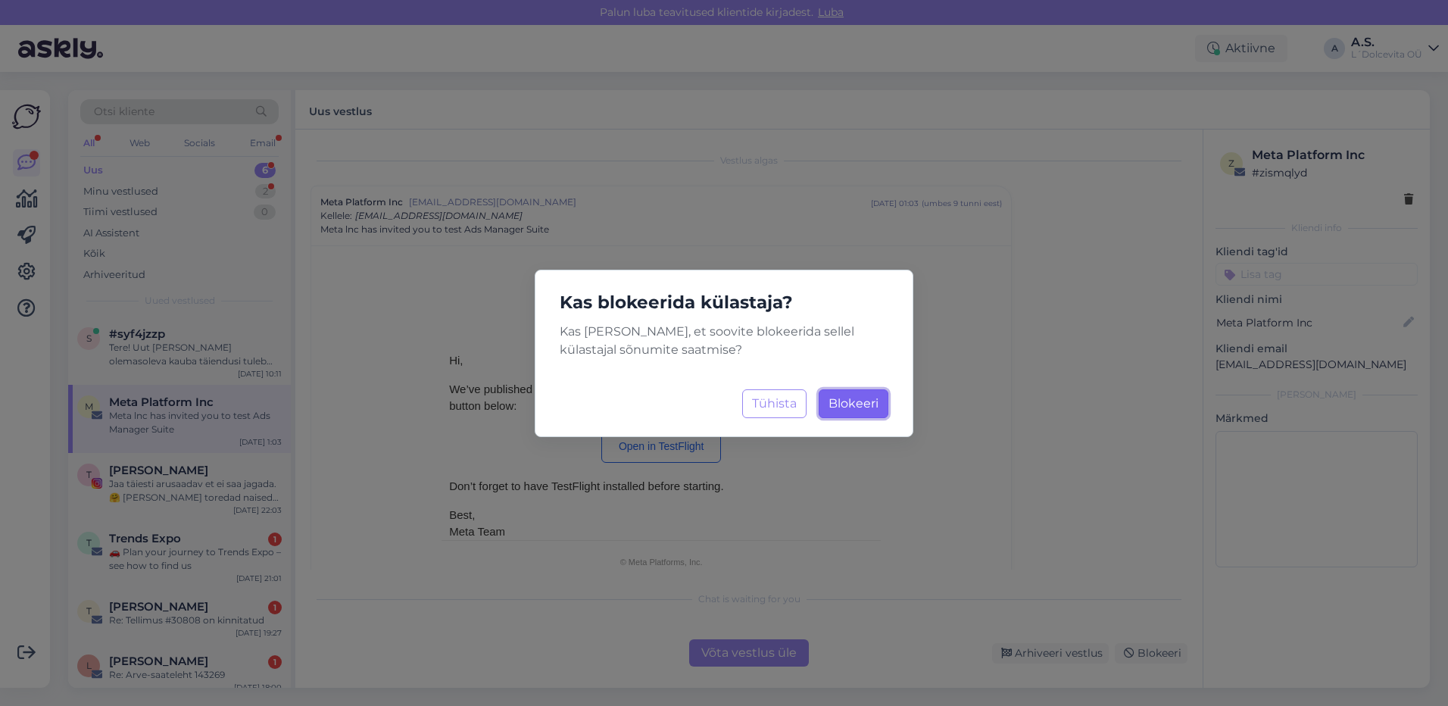
click at [826, 398] on button "Blokeeri Laadimine..." at bounding box center [854, 403] width 70 height 29
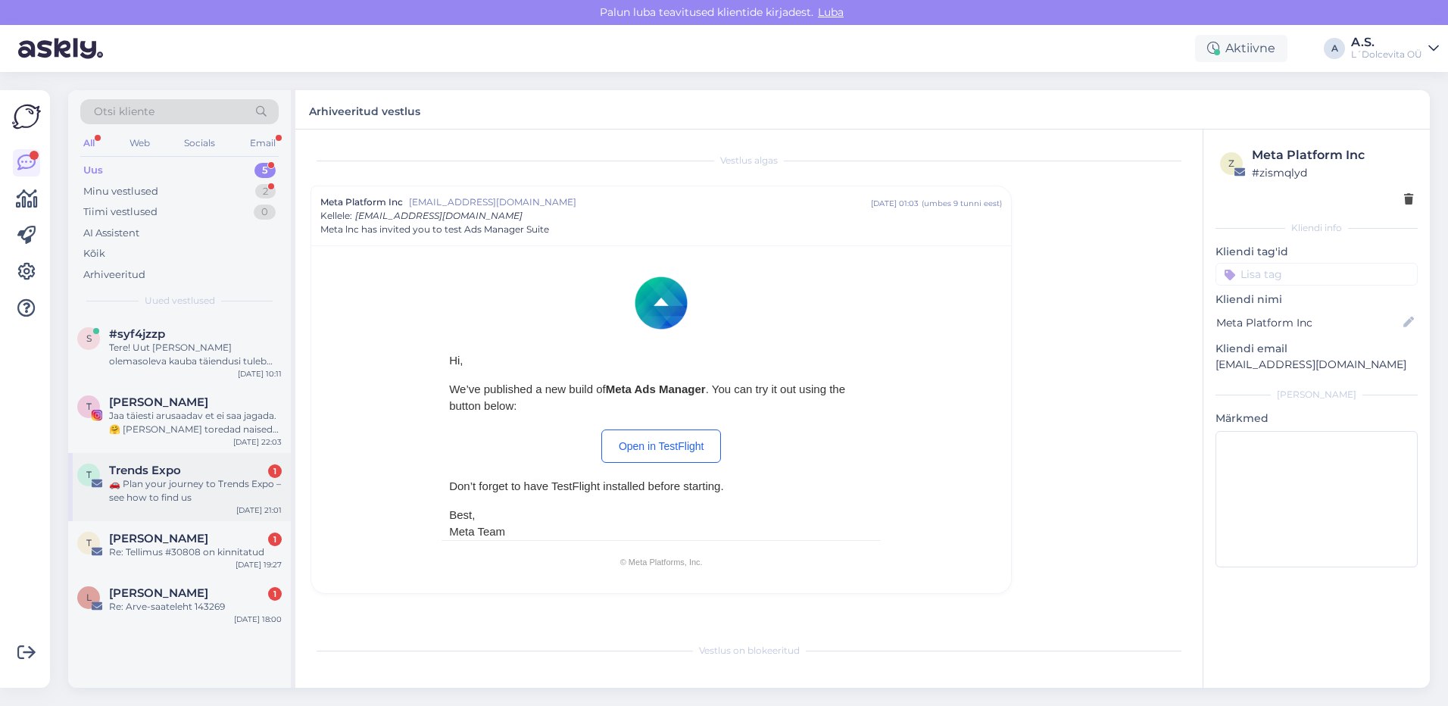
click at [207, 507] on div "T Trends Expo 1 🚗 Plan your journey to Trends Expo – see how to find us [DATE] …" at bounding box center [179, 487] width 223 height 68
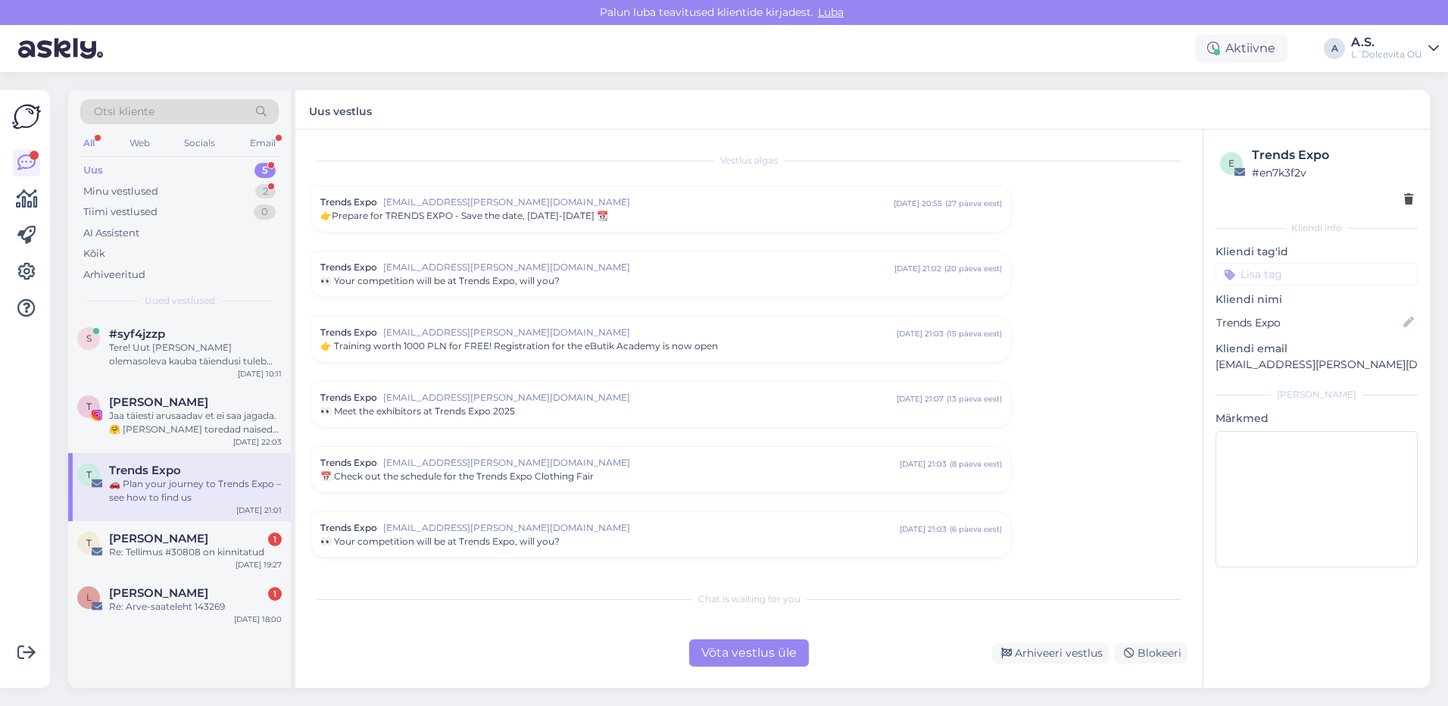
scroll to position [116, 0]
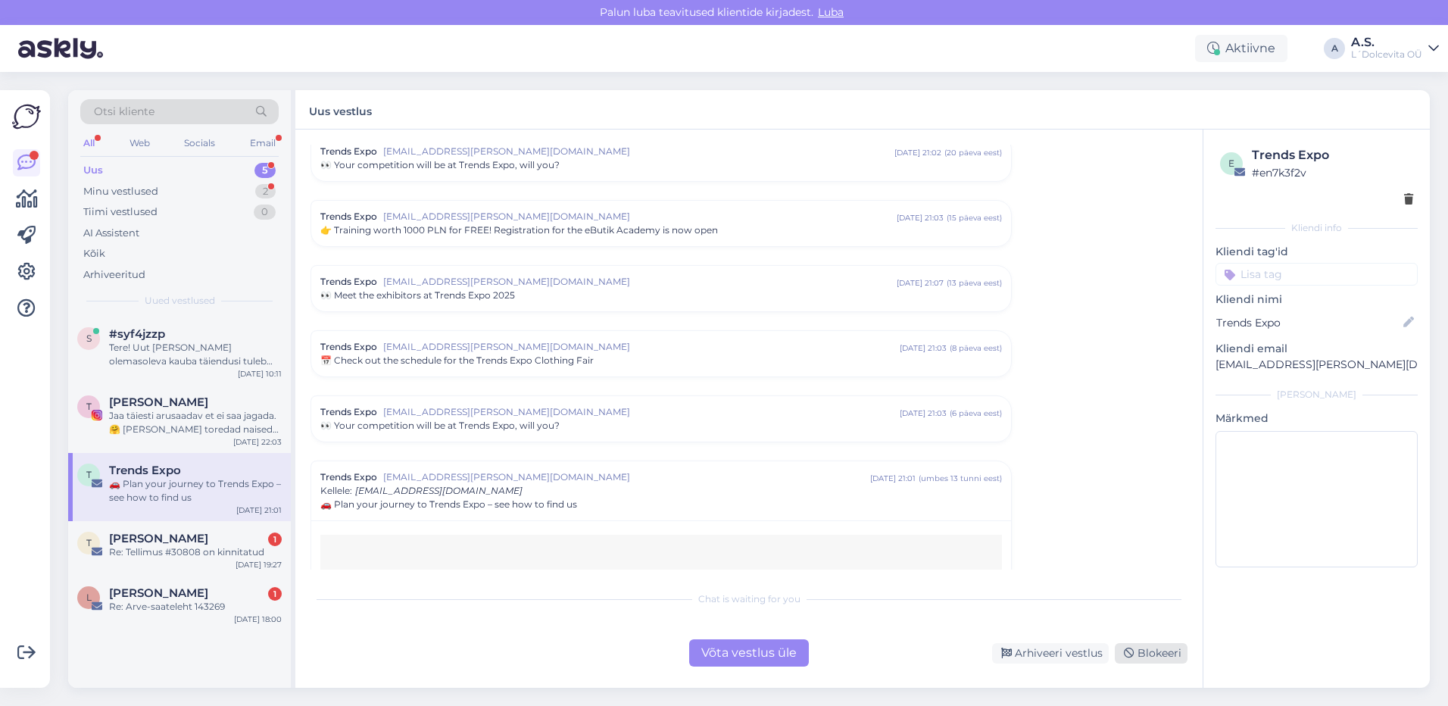
click at [1132, 650] on icon at bounding box center [1129, 653] width 11 height 11
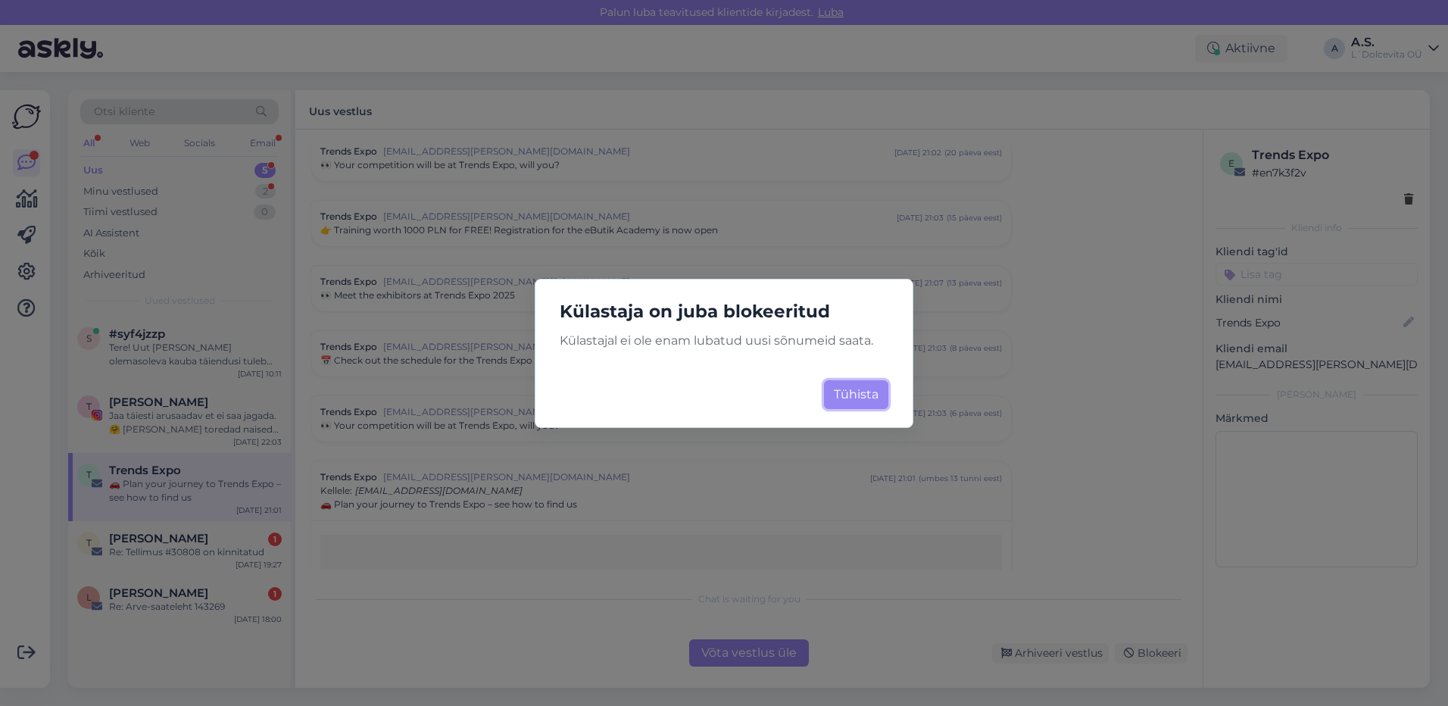
click at [873, 404] on button "Tühista" at bounding box center [856, 394] width 64 height 29
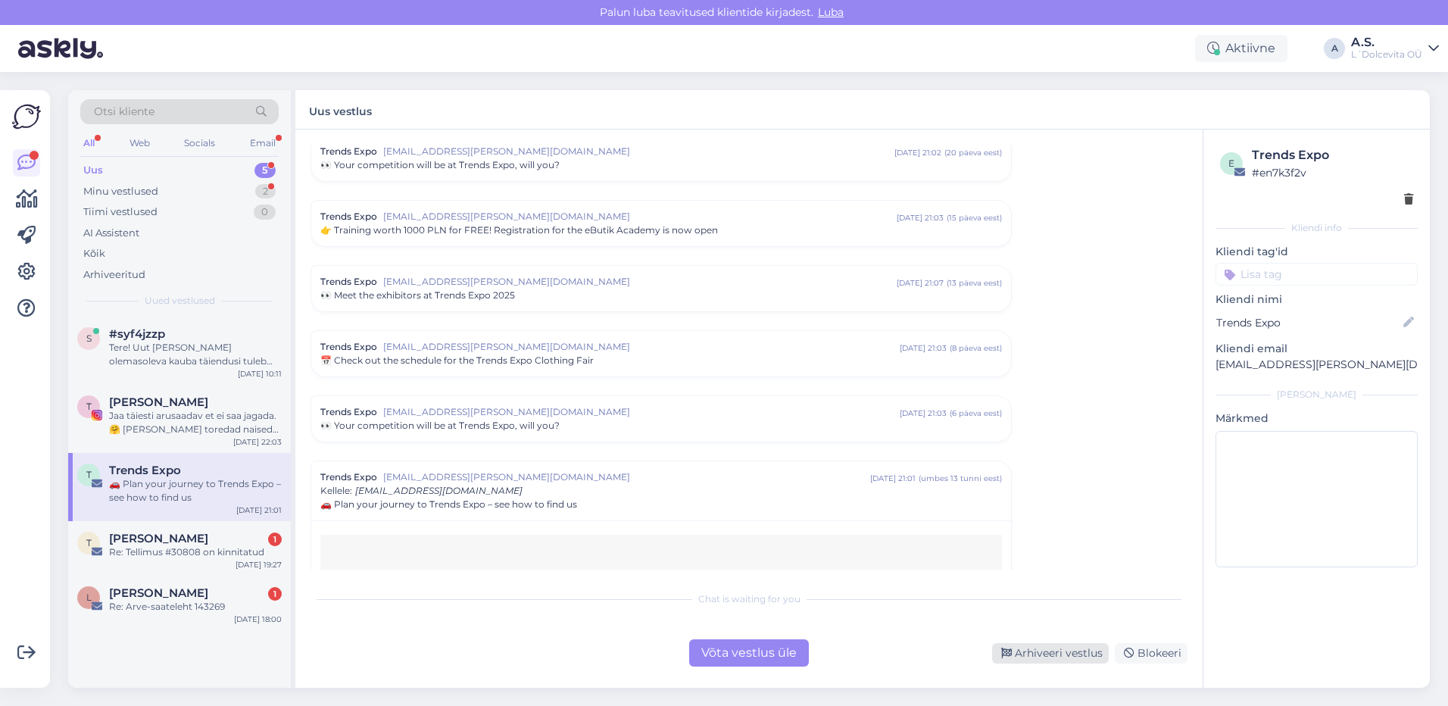
click at [1039, 654] on div "Arhiveeri vestlus" at bounding box center [1050, 653] width 117 height 20
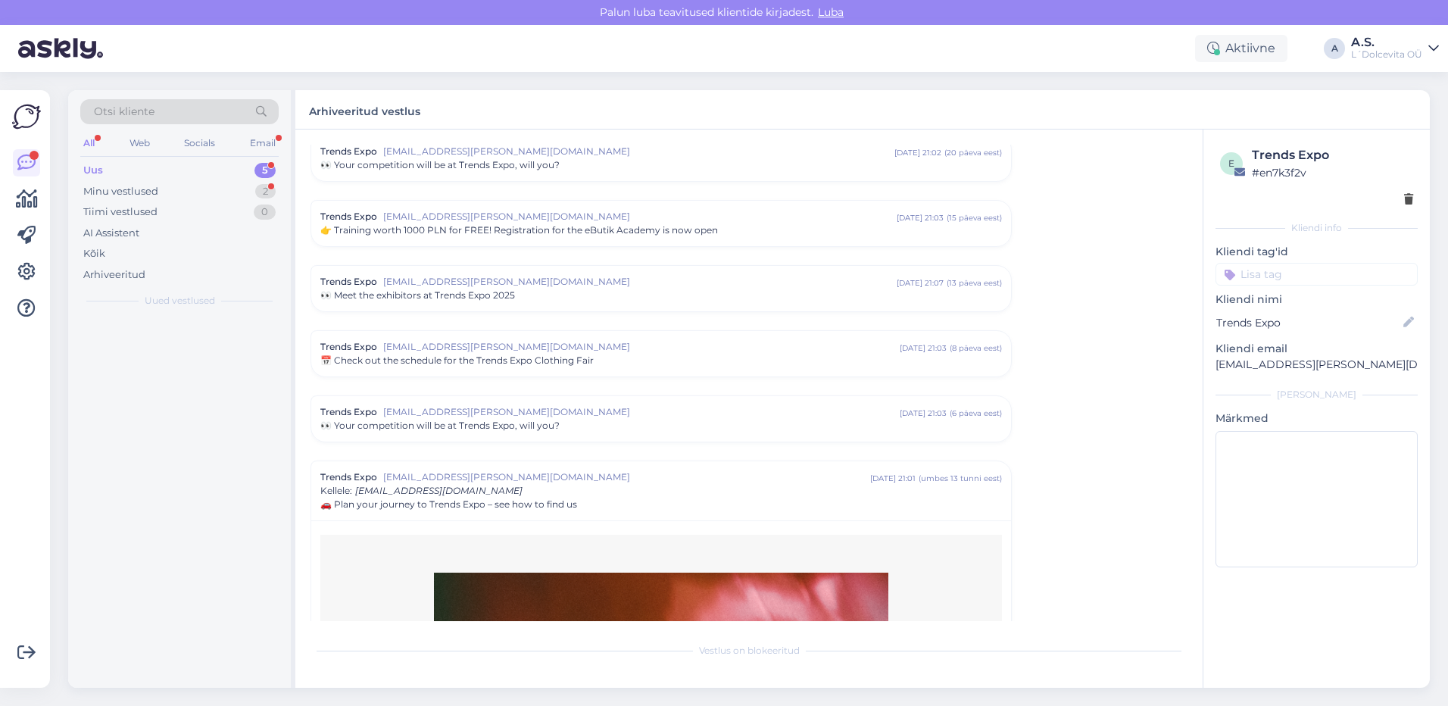
scroll to position [432, 0]
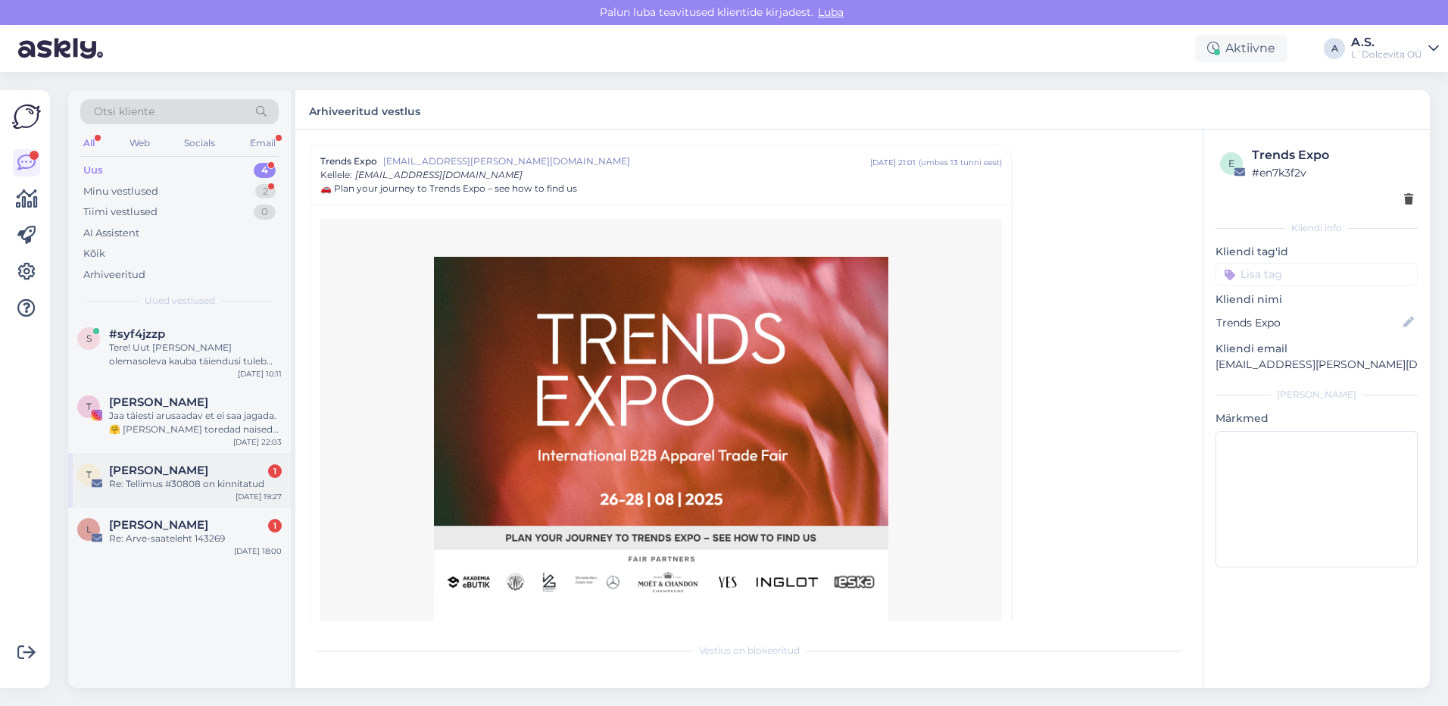
click at [229, 493] on div "T [PERSON_NAME] 1 Re: Tellimus #30808 on kinnitatud [DATE] 19:27" at bounding box center [179, 480] width 223 height 55
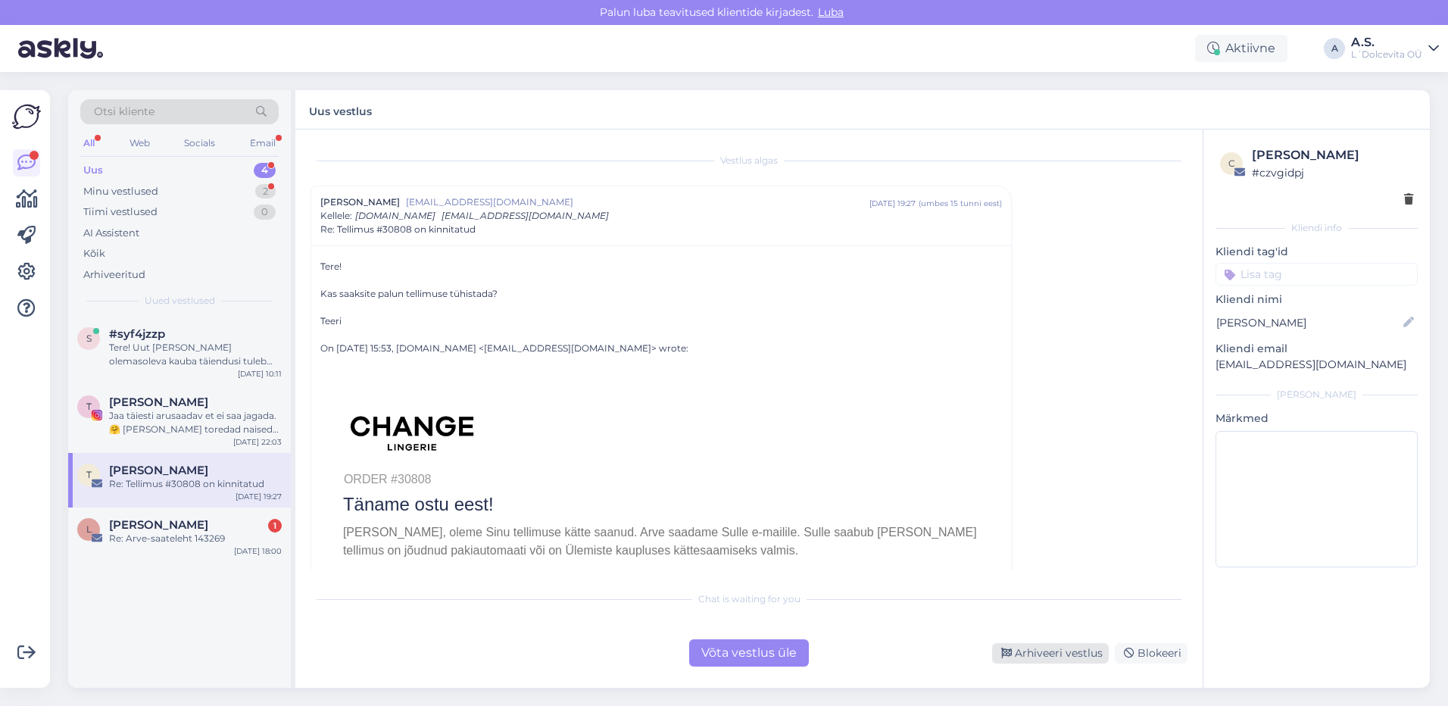
click at [1049, 657] on div "Arhiveeri vestlus" at bounding box center [1050, 653] width 117 height 20
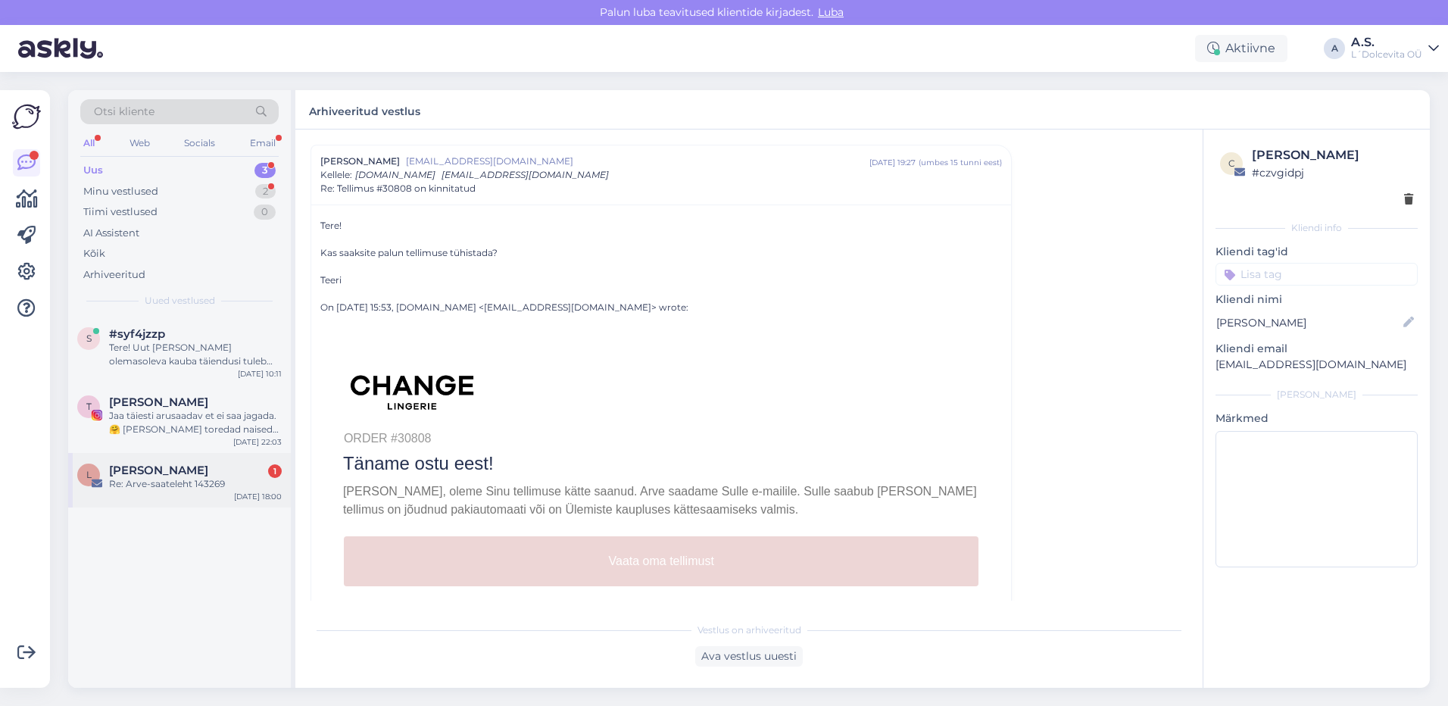
click at [221, 493] on div "L [PERSON_NAME] 1 Re: Arve-saateleht 143269 [DATE] 18:00" at bounding box center [179, 480] width 223 height 55
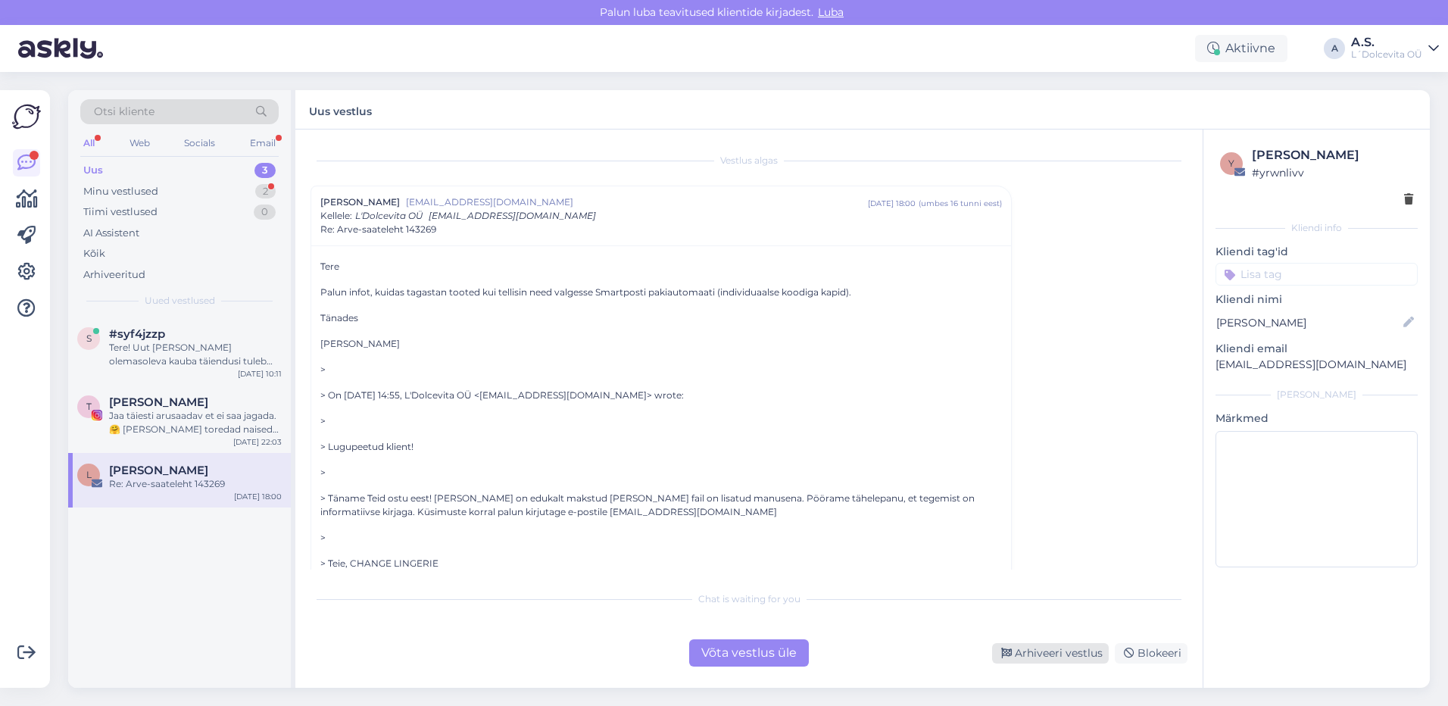
click at [1066, 654] on div "Arhiveeri vestlus" at bounding box center [1050, 653] width 117 height 20
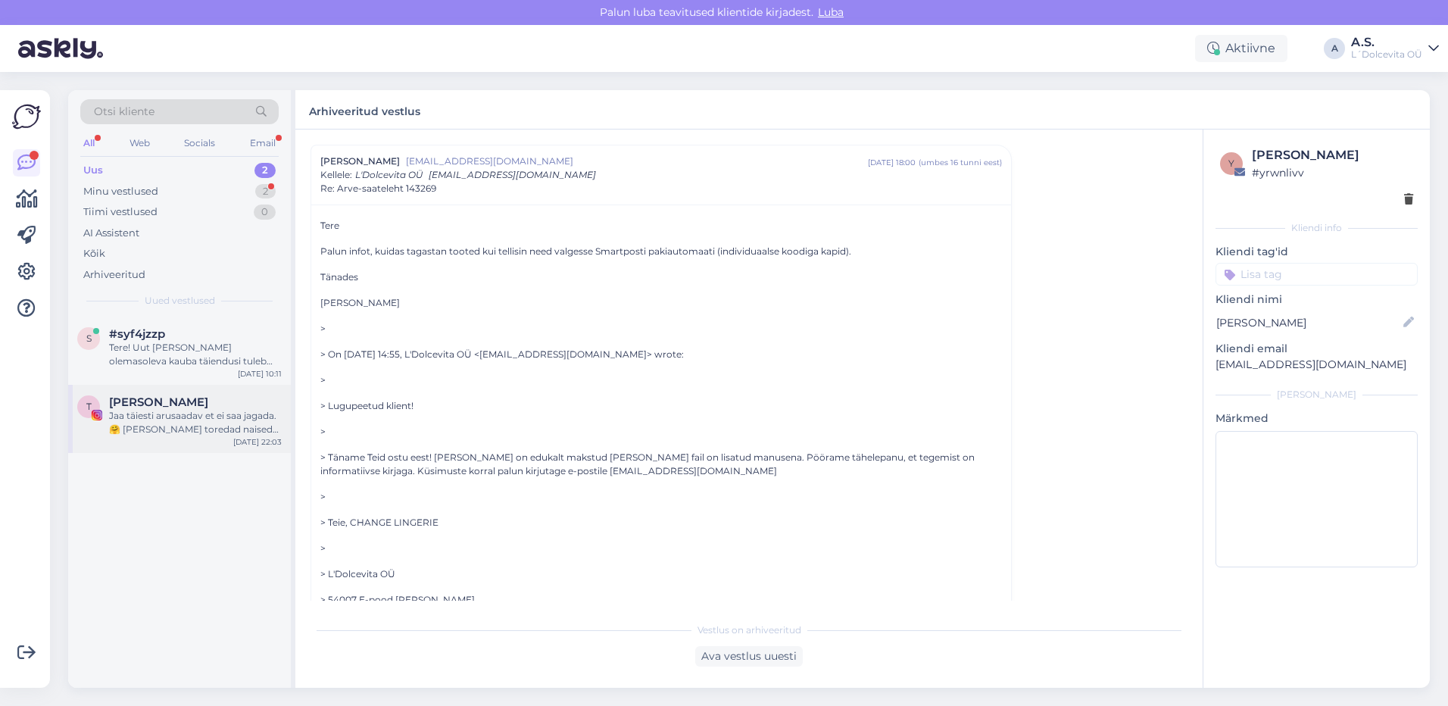
click at [219, 415] on div "Jaa täiesti arusaadav et ei saa jagada. 🤗 [PERSON_NAME] toredad naised teil! Te…" at bounding box center [195, 422] width 173 height 27
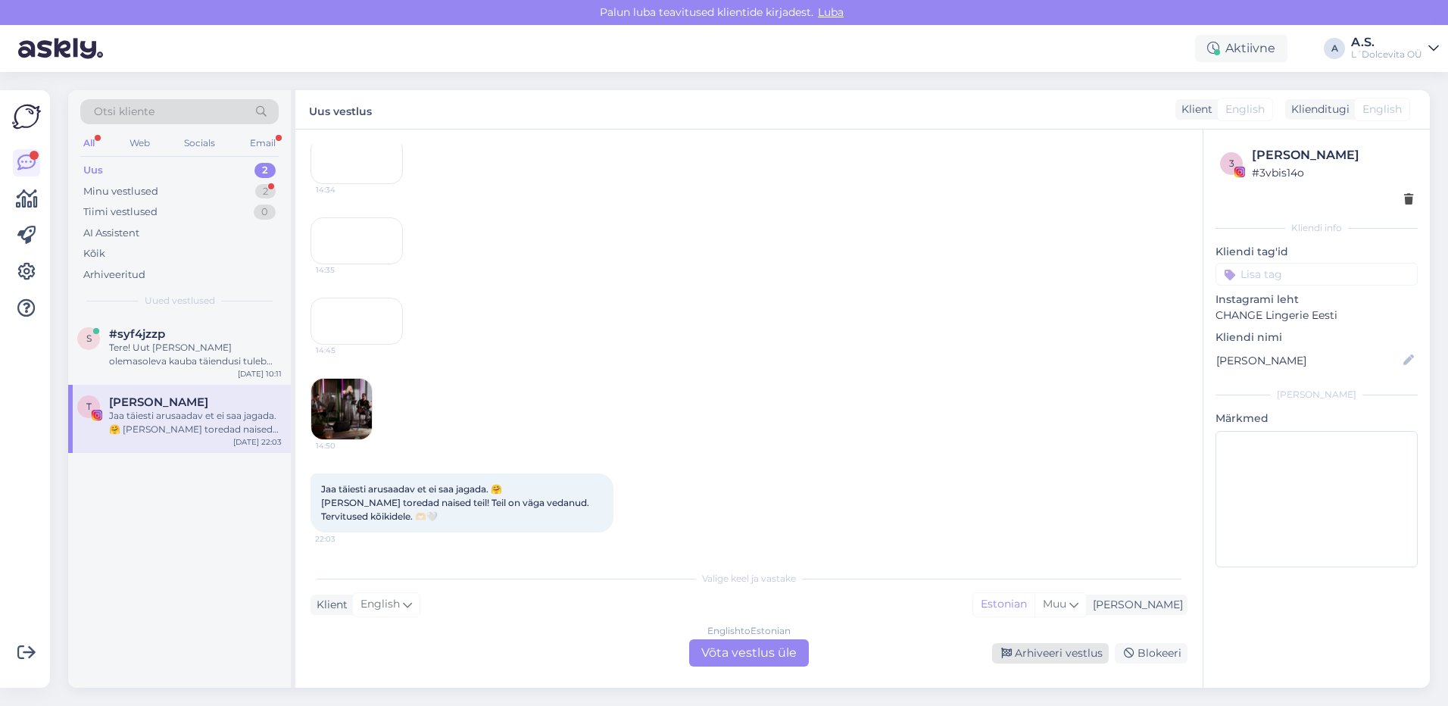
click at [1032, 652] on div "Arhiveeri vestlus" at bounding box center [1050, 653] width 117 height 20
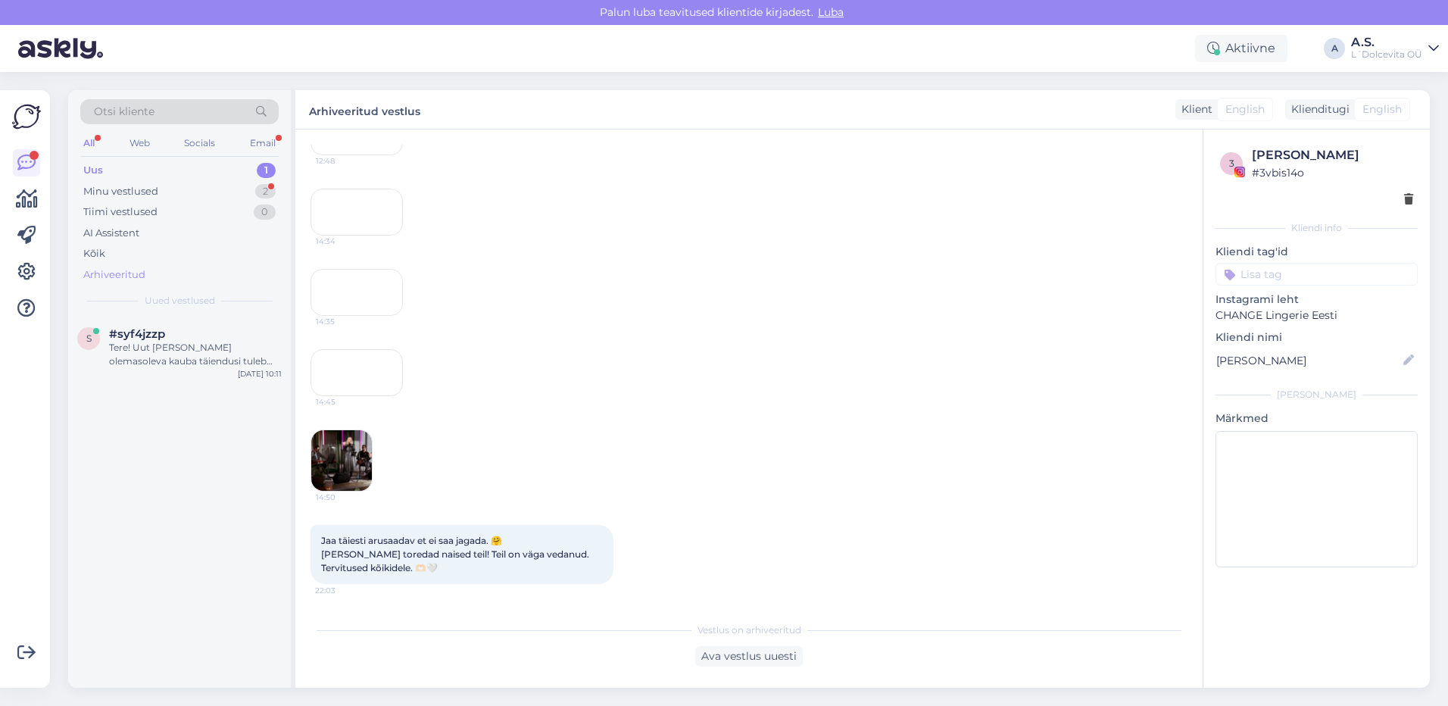
click at [198, 348] on div "Tere! Uut [PERSON_NAME] olemasoleva kauba täiendusi tuleb üldjuhul juurde iga n…" at bounding box center [195, 354] width 173 height 27
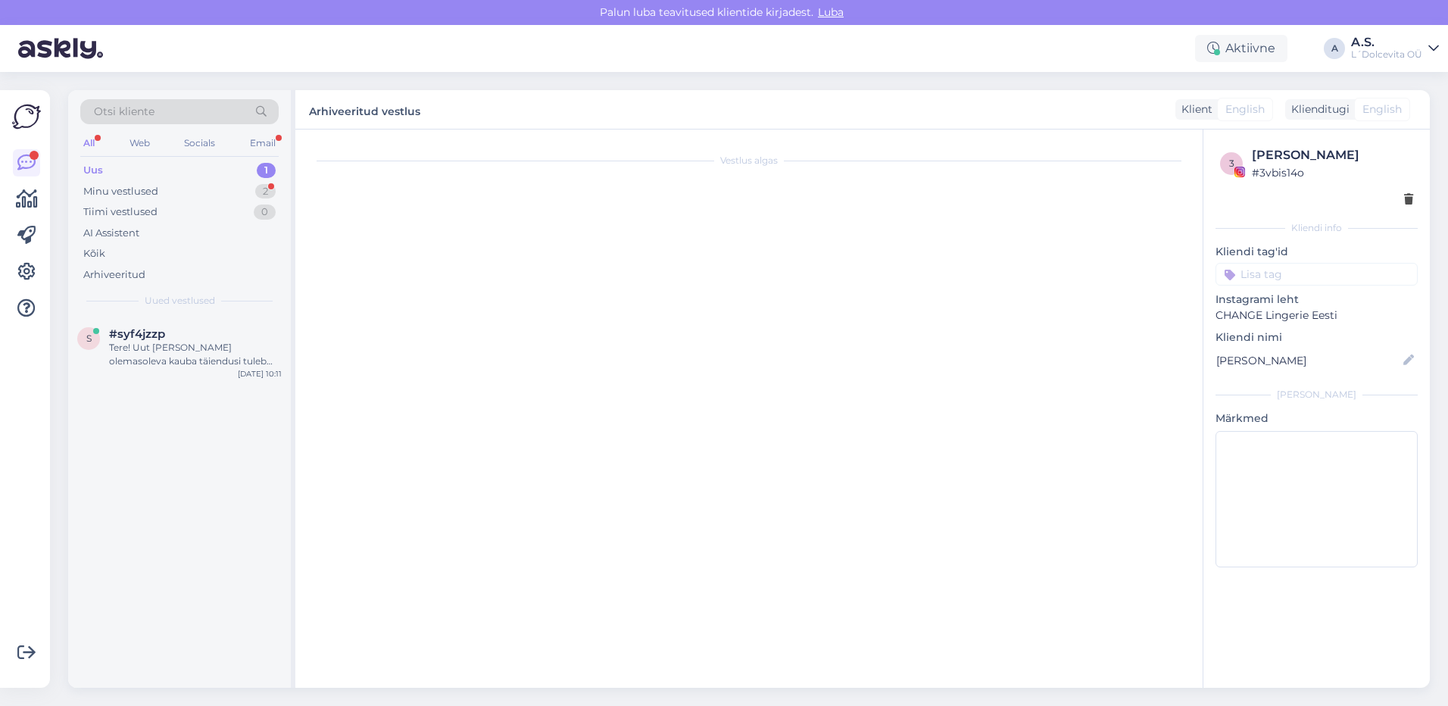
scroll to position [391, 0]
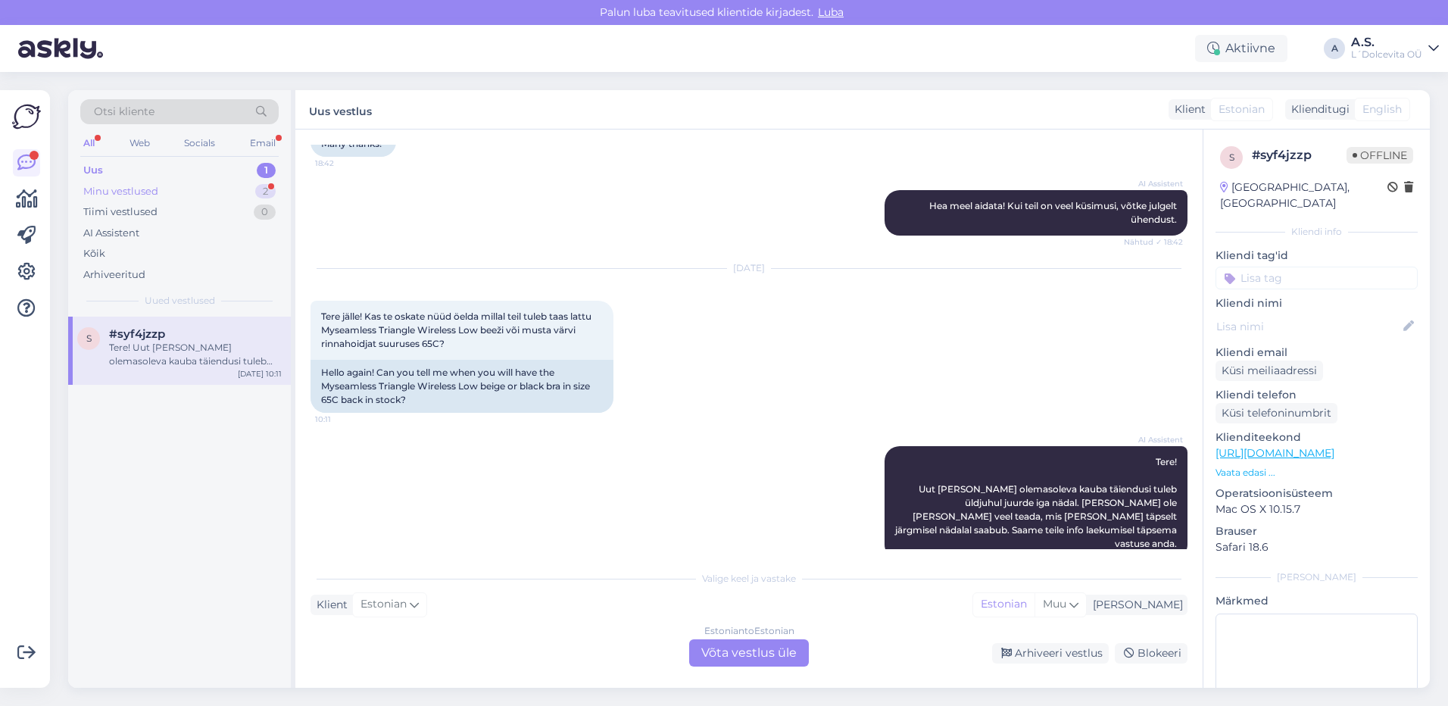
click at [101, 189] on div "Minu vestlused" at bounding box center [120, 191] width 75 height 15
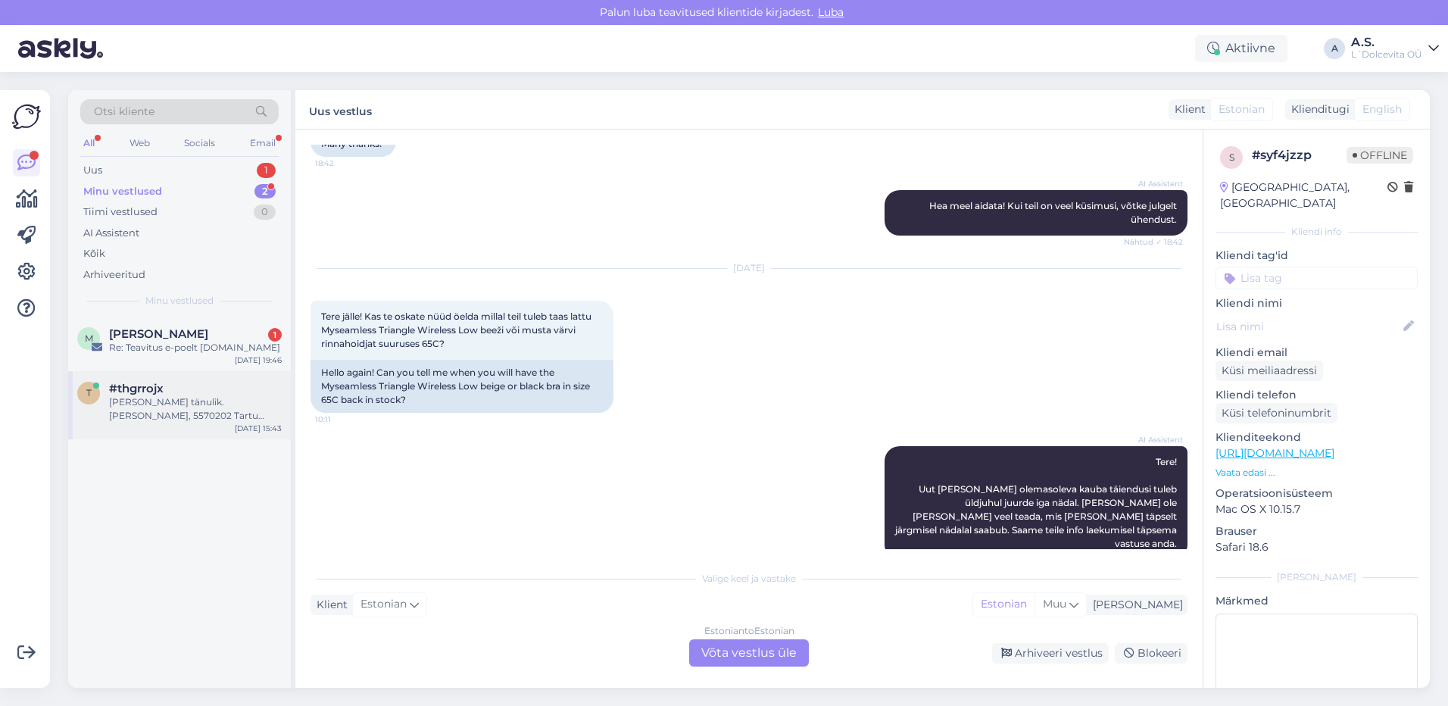
click at [171, 408] on div "[PERSON_NAME] tänulik. [PERSON_NAME], 5570202 Tartu kauplusega ei ole ühendust …" at bounding box center [195, 408] width 173 height 27
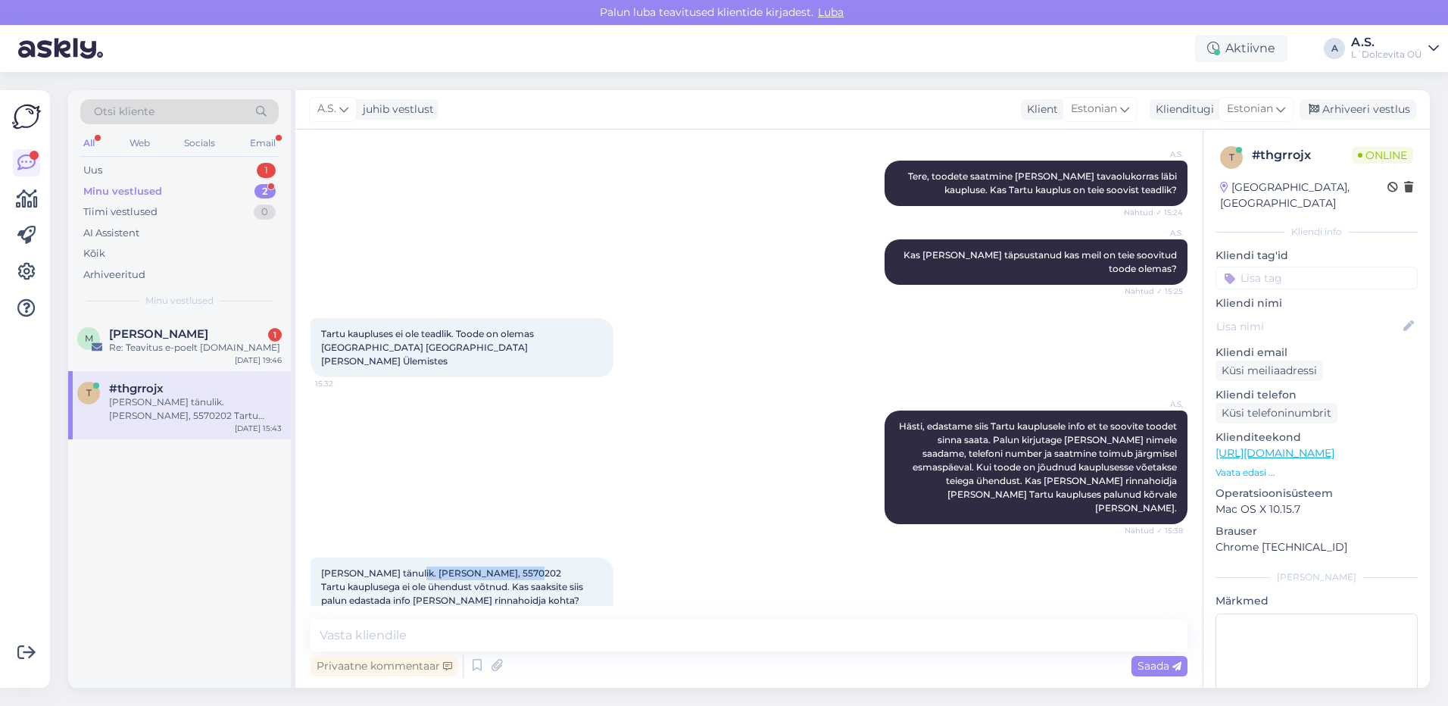
drag, startPoint x: 523, startPoint y: 545, endPoint x: 408, endPoint y: 543, distance: 115.1
click at [408, 558] on div "[PERSON_NAME] tänulik. [PERSON_NAME], 5570202 Tartu kauplusega ei ole ühendust …" at bounding box center [462, 587] width 303 height 59
copy span "[PERSON_NAME], 5570202"
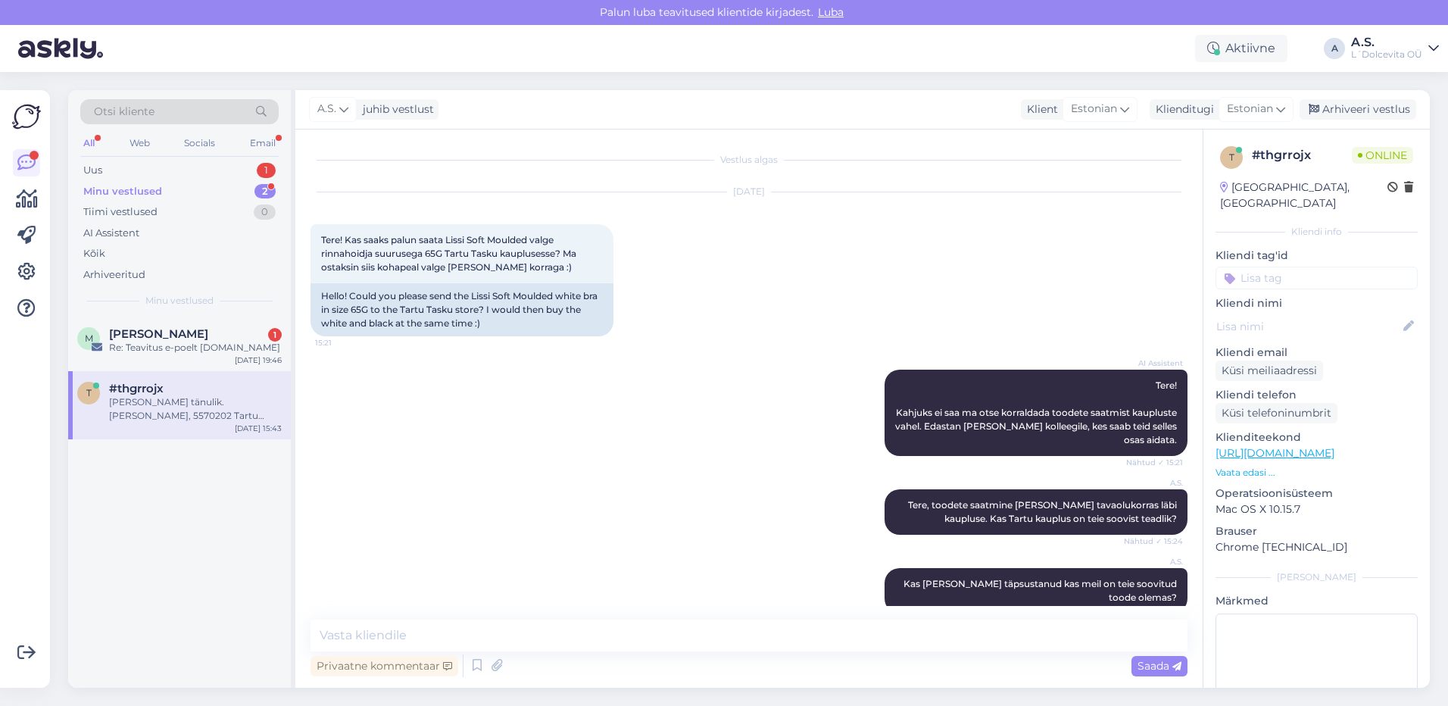
scroll to position [0, 0]
click at [158, 357] on div "M [PERSON_NAME] 1 Re: Teavitus e-poelt [DOMAIN_NAME] [DATE] 19:46" at bounding box center [179, 344] width 223 height 55
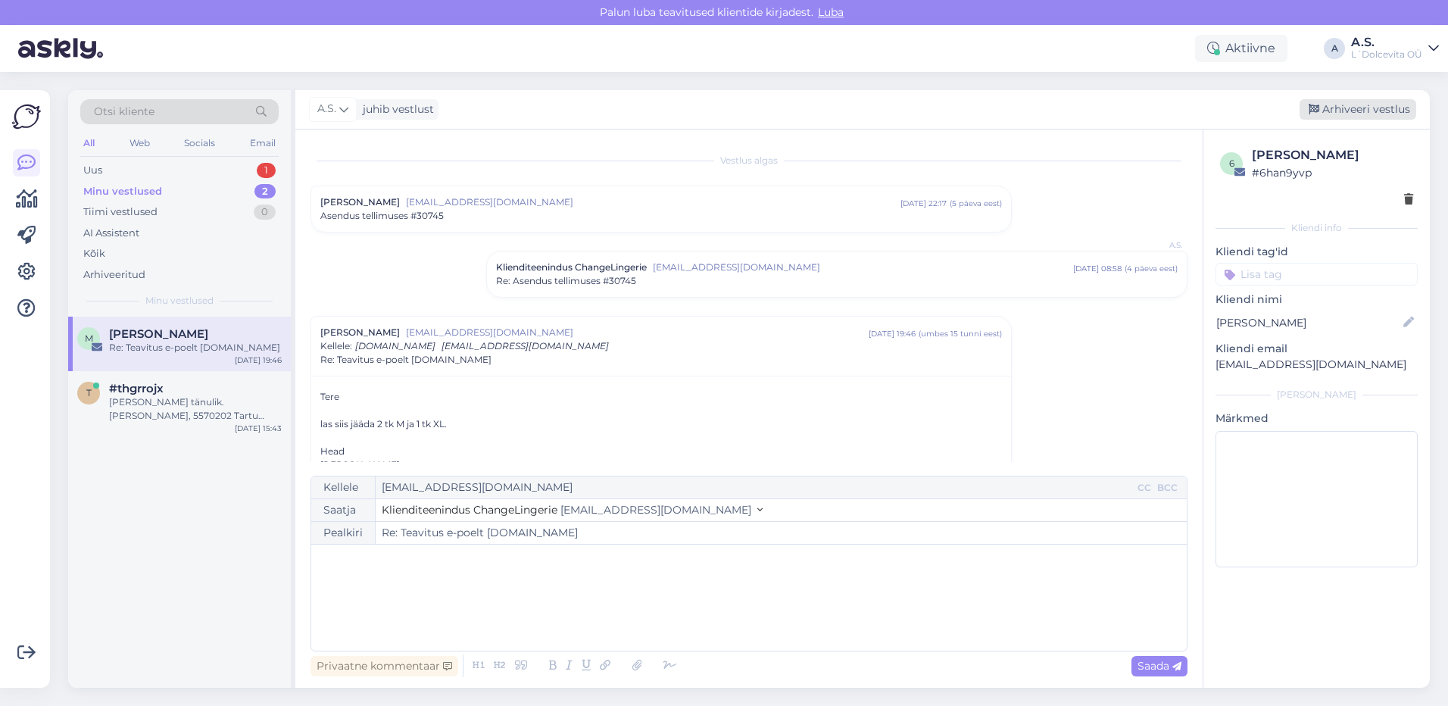
click at [1359, 109] on div "Arhiveeri vestlus" at bounding box center [1358, 109] width 117 height 20
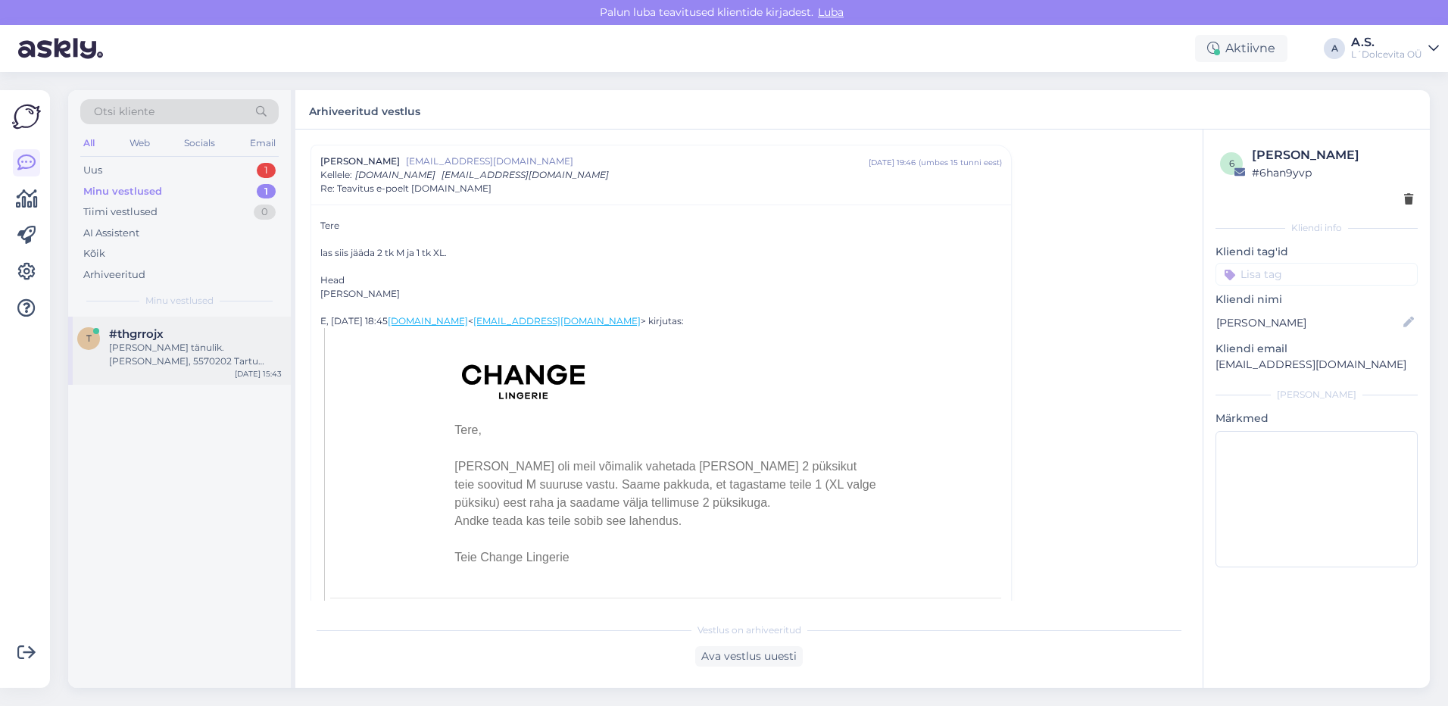
click at [186, 353] on div "[PERSON_NAME] tänulik. [PERSON_NAME], 5570202 Tartu kauplusega ei ole ühendust …" at bounding box center [195, 354] width 173 height 27
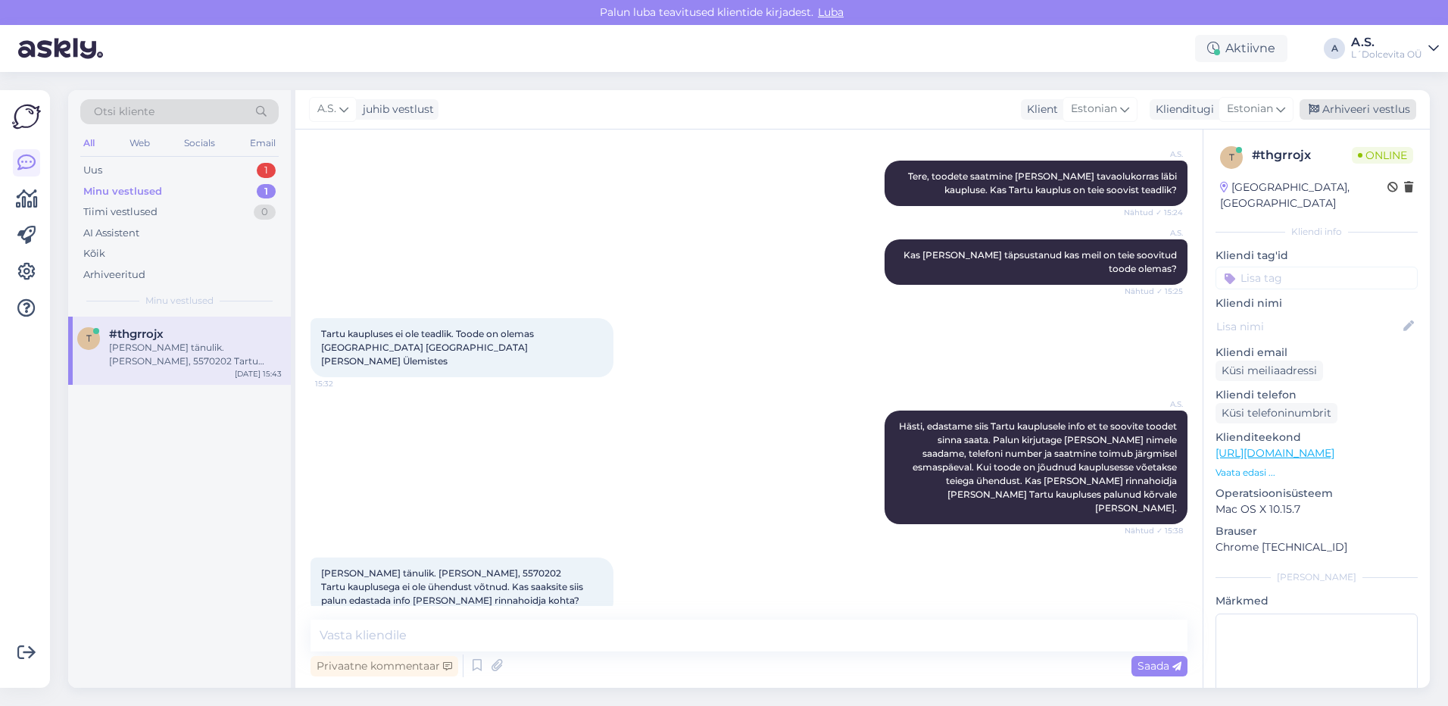
click at [1367, 111] on div "Arhiveeri vestlus" at bounding box center [1358, 109] width 117 height 20
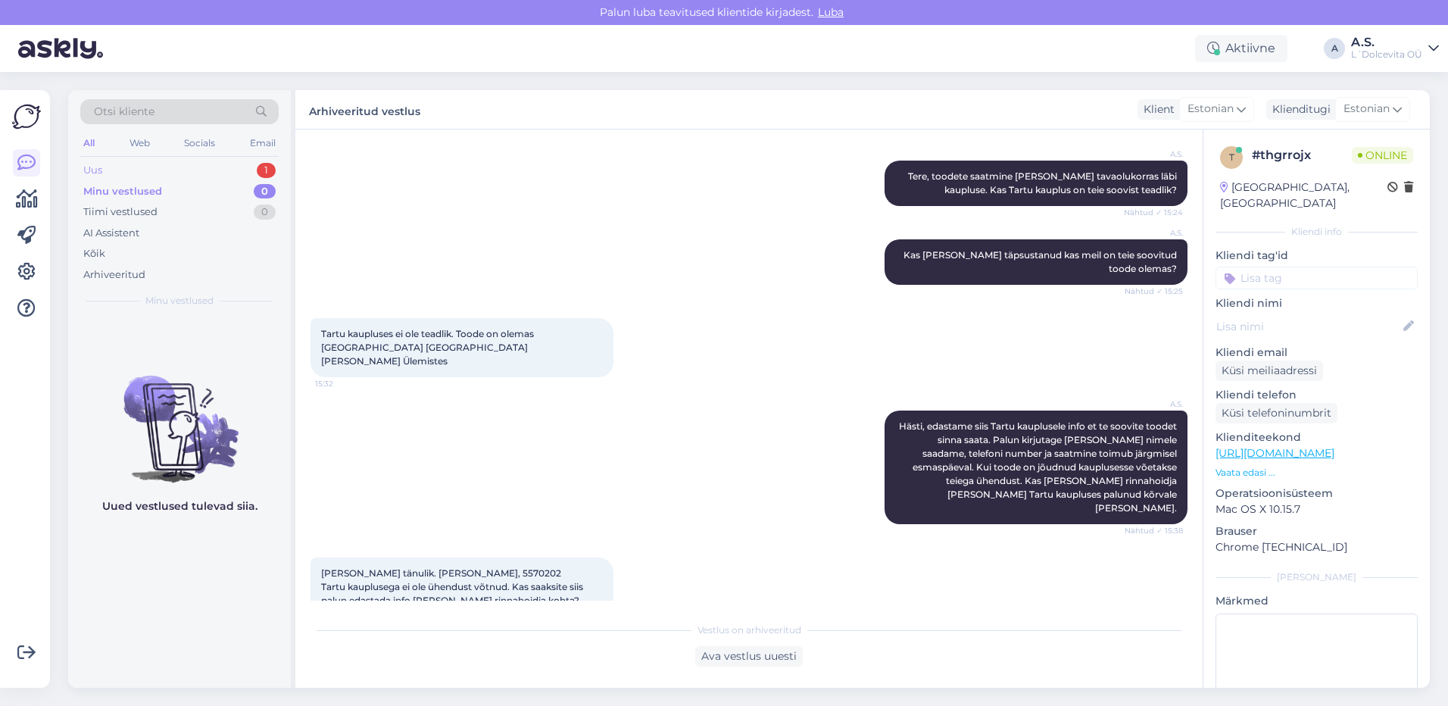
click at [115, 170] on div "Uus 1" at bounding box center [179, 170] width 198 height 21
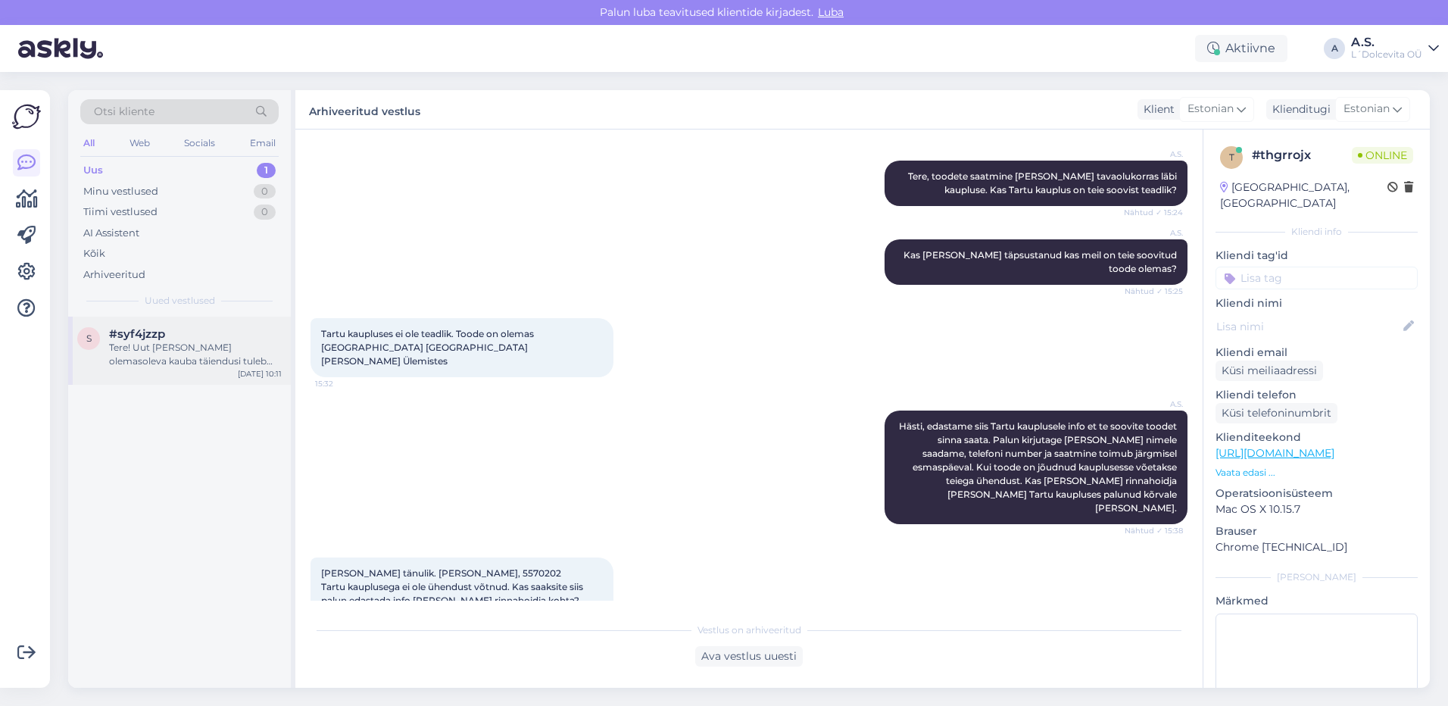
click at [136, 375] on div "s #syf4jzzp Tere! Uut [PERSON_NAME] olemasoleva kauba täiendusi tuleb üldjuhul …" at bounding box center [179, 351] width 223 height 68
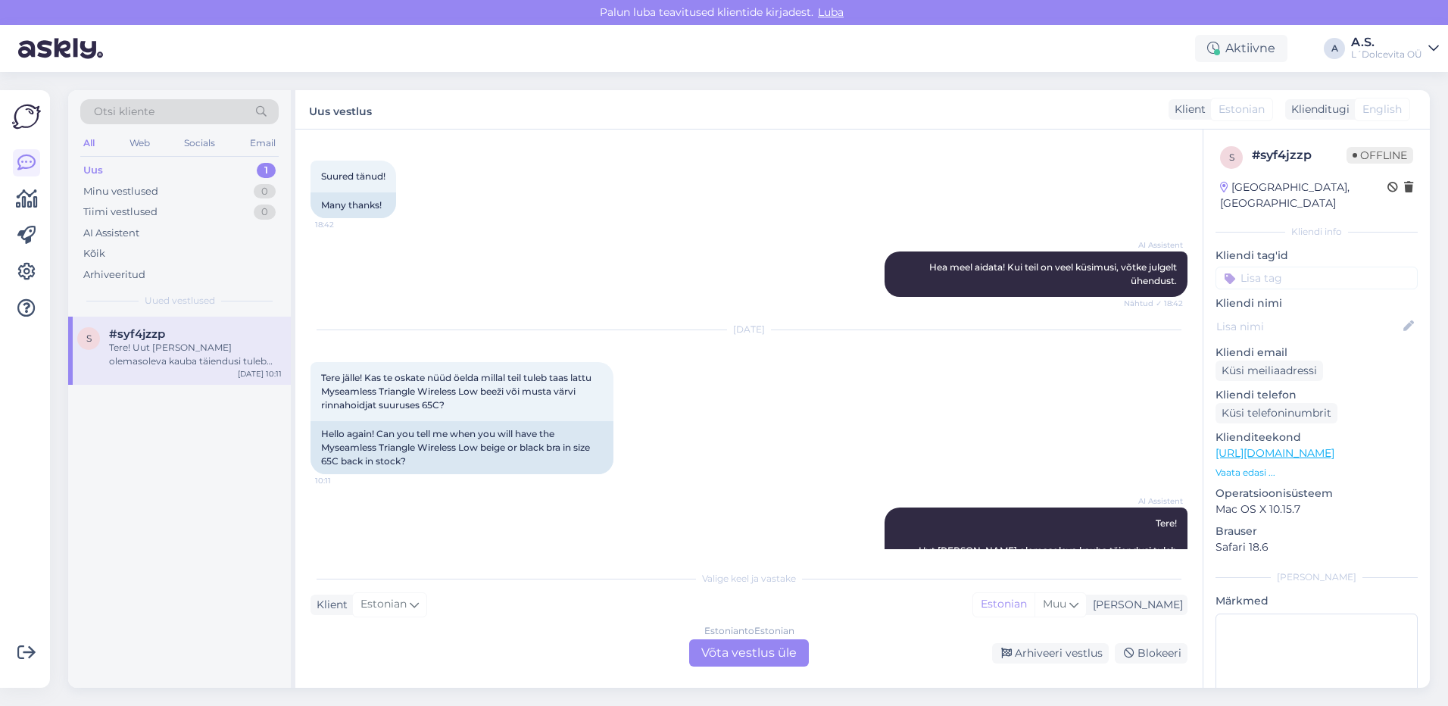
scroll to position [391, 0]
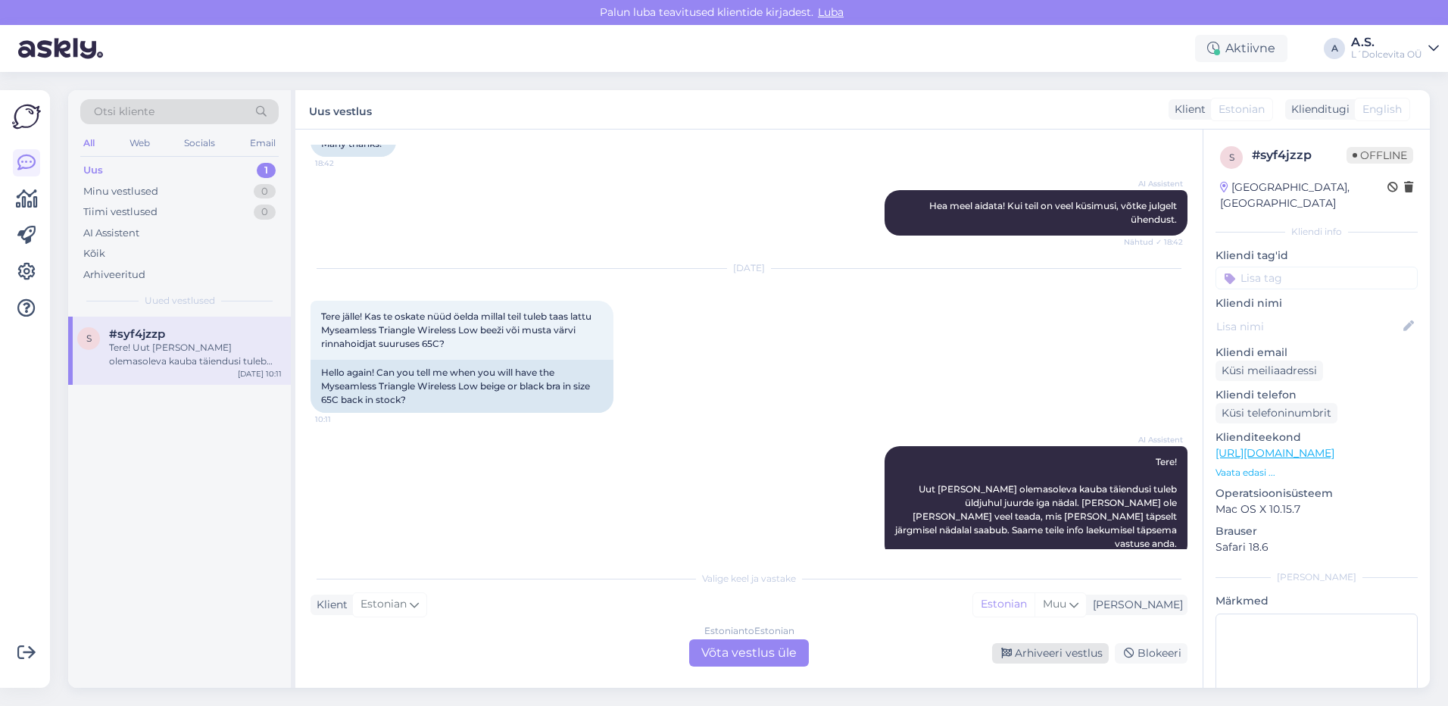
click at [1065, 654] on div "Arhiveeri vestlus" at bounding box center [1050, 653] width 117 height 20
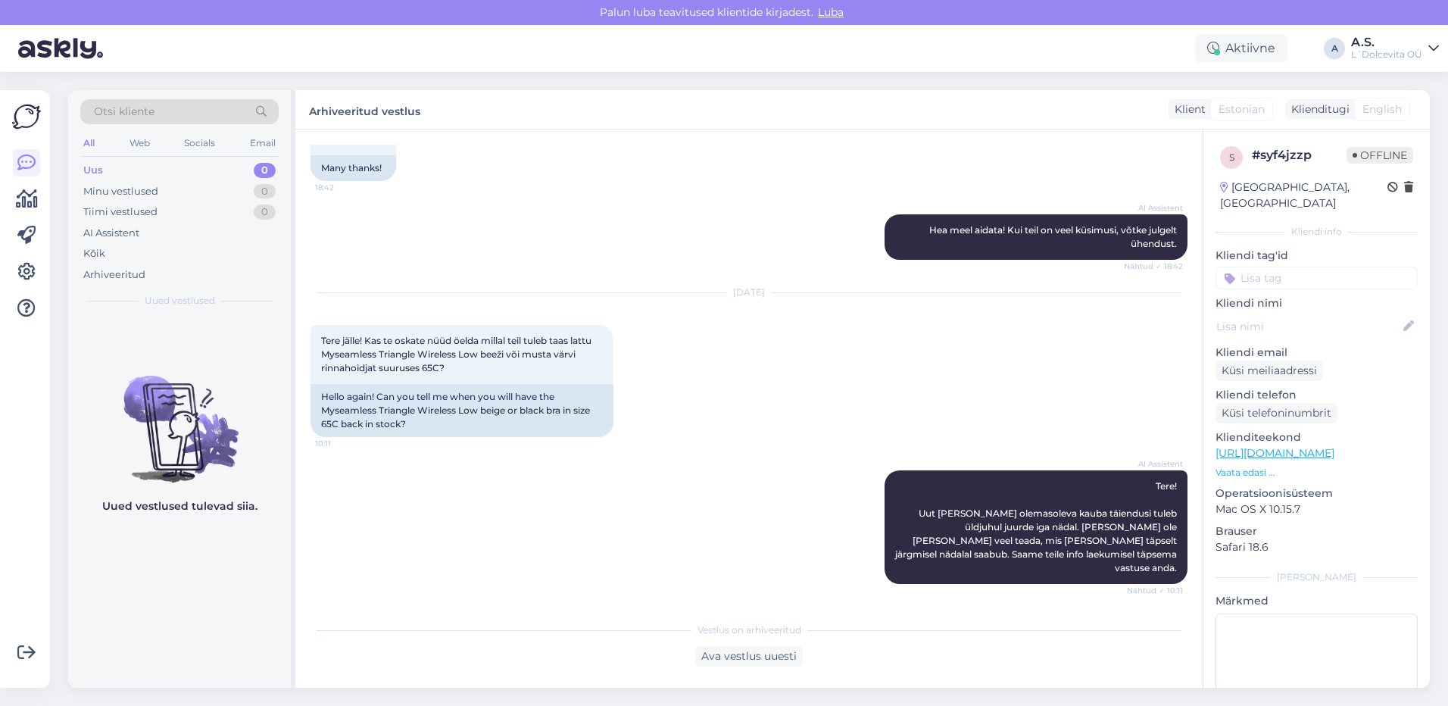
scroll to position [339, 0]
